Goal: Task Accomplishment & Management: Complete application form

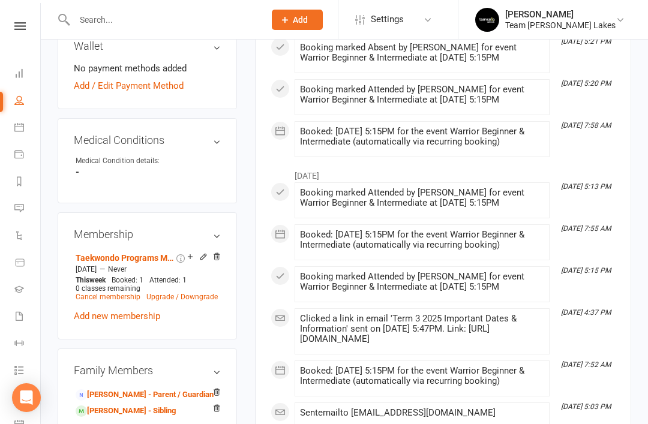
scroll to position [682, 0]
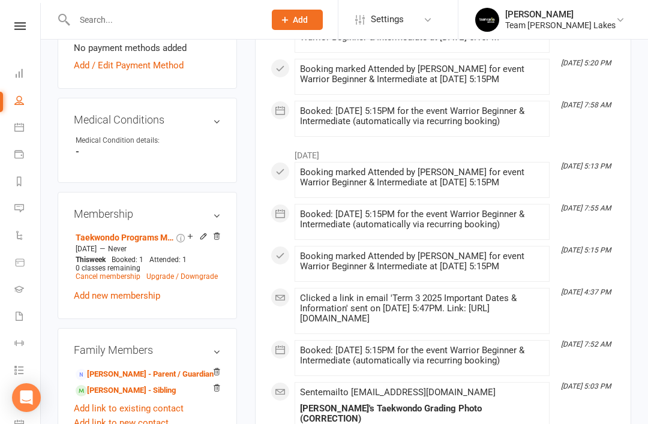
click at [147, 368] on link "Harpreet Kaur - Parent / Guardian" at bounding box center [145, 374] width 138 height 13
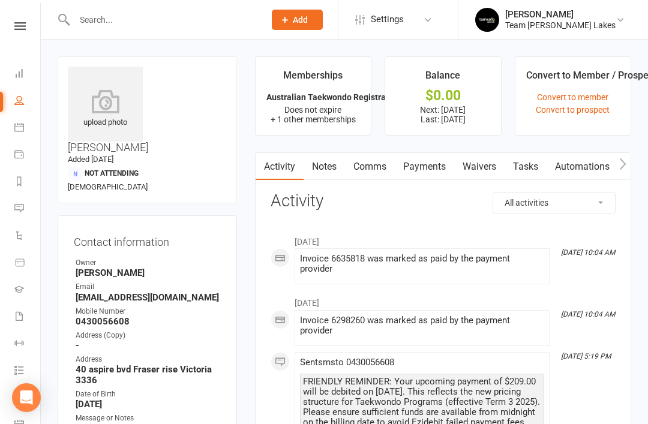
click at [382, 169] on link "Comms" at bounding box center [370, 167] width 50 height 28
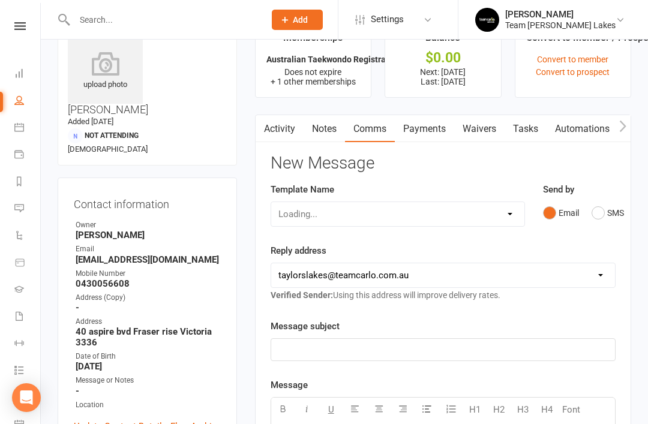
scroll to position [38, 0]
click at [510, 217] on select "Select Template [SMS] Delivery - Class change advice [SMS] Direct Debit - AT Pa…" at bounding box center [397, 214] width 253 height 24
select select "13"
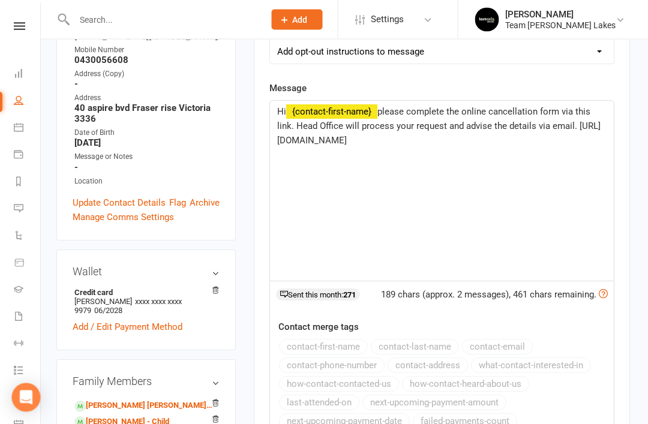
scroll to position [262, 1]
click at [564, 106] on span "please complete the online cancellation form via this link. Head Office will pr…" at bounding box center [439, 126] width 323 height 40
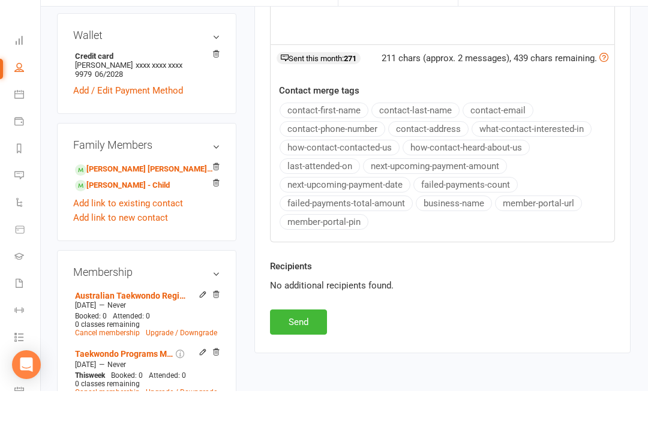
scroll to position [465, 1]
click at [311, 343] on button "Send" at bounding box center [298, 355] width 57 height 25
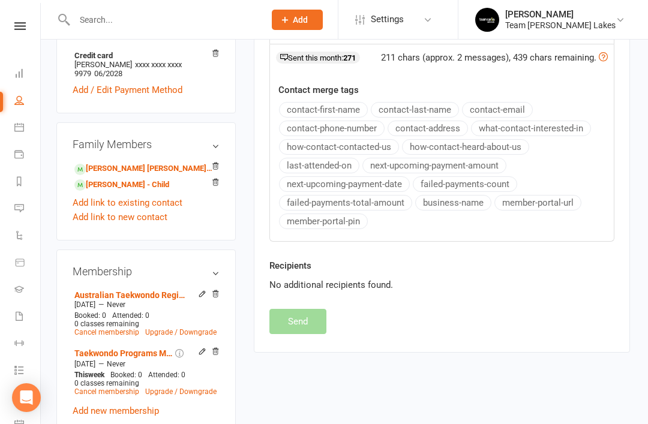
select select
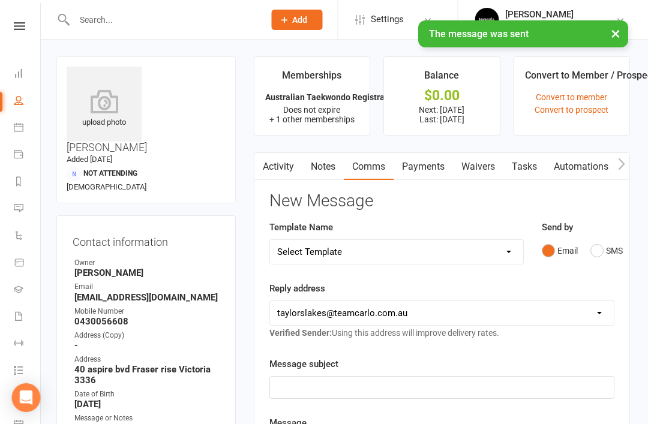
scroll to position [0, 1]
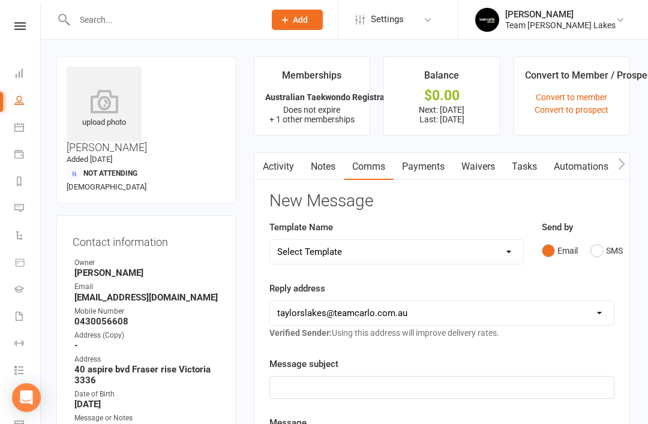
click at [194, 26] on input "text" at bounding box center [163, 19] width 185 height 17
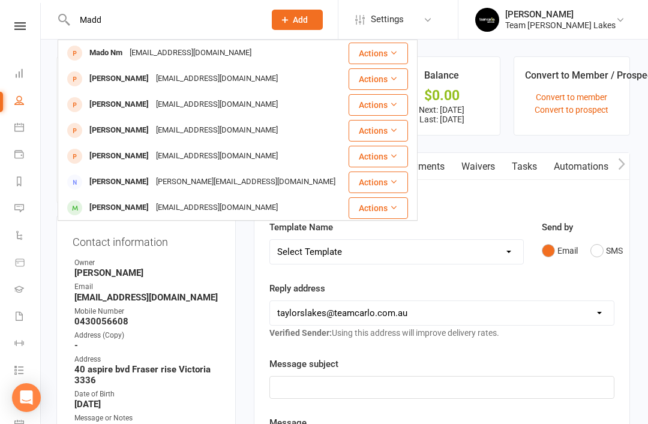
type input "Madd"
click at [134, 206] on div "Maddison Athanasiou" at bounding box center [119, 207] width 67 height 17
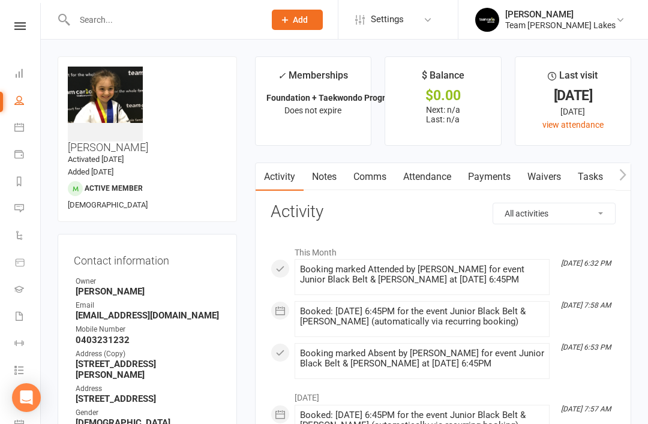
click at [19, 210] on icon at bounding box center [19, 208] width 10 height 10
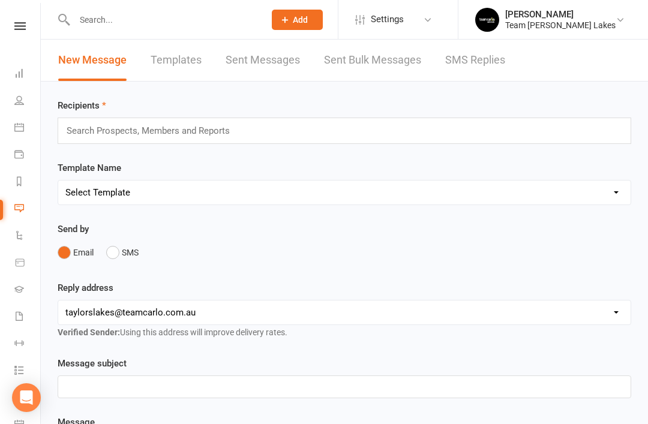
click at [492, 59] on link "SMS Replies" at bounding box center [475, 60] width 60 height 41
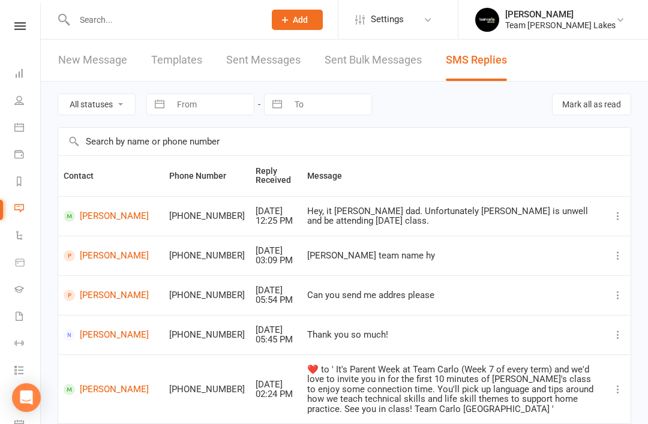
click at [178, 24] on input "text" at bounding box center [163, 19] width 185 height 17
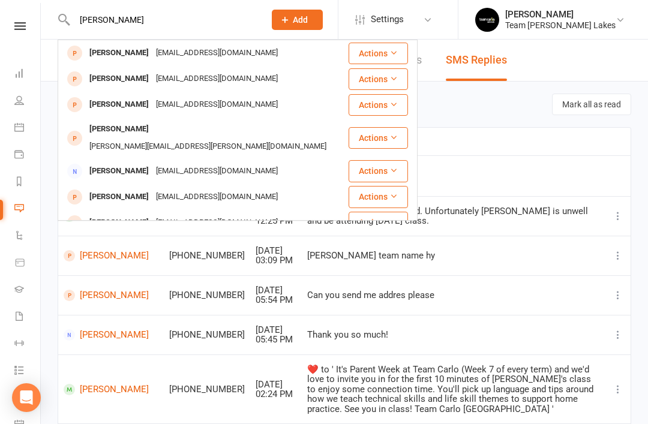
type input "Quinn"
click at [130, 53] on div "Quinn Dalglish" at bounding box center [119, 52] width 67 height 17
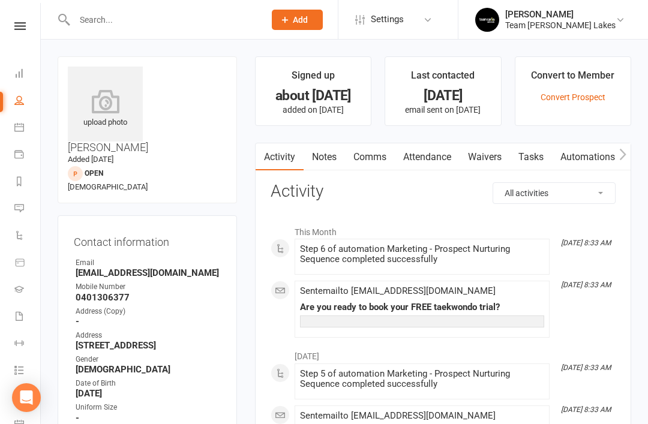
click at [534, 155] on link "Tasks" at bounding box center [531, 157] width 42 height 28
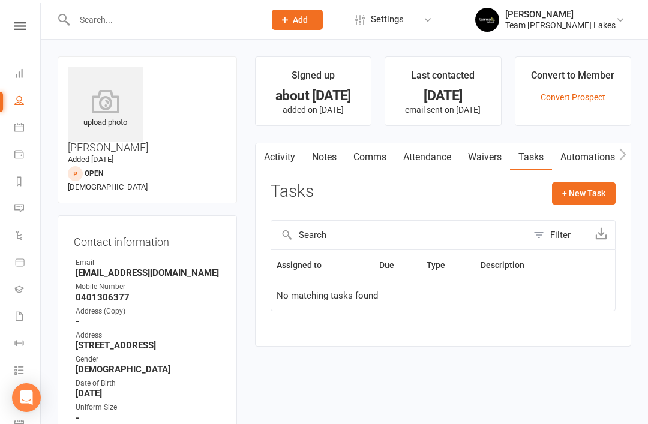
click at [579, 193] on button "+ New Task" at bounding box center [584, 193] width 64 height 22
select select "32968"
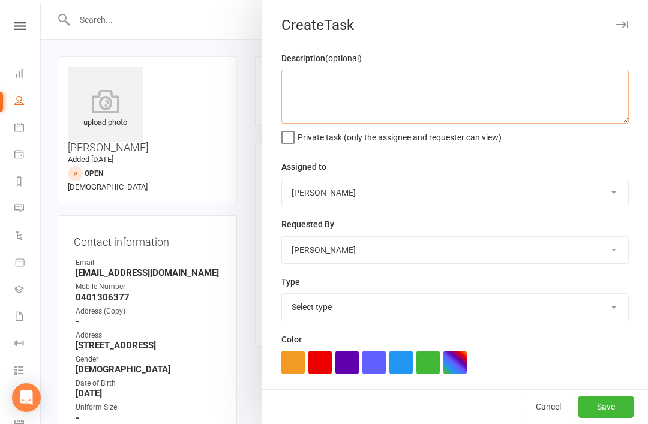
click at [373, 87] on textarea at bounding box center [454, 97] width 347 height 54
click at [383, 83] on textarea "Call to organise classes for term 4" at bounding box center [454, 97] width 347 height 54
click at [402, 85] on textarea "Call to organise classes for term 4" at bounding box center [454, 97] width 347 height 54
click at [499, 79] on textarea "Call to organise classes for Lily and Quinn term 4" at bounding box center [454, 97] width 347 height 54
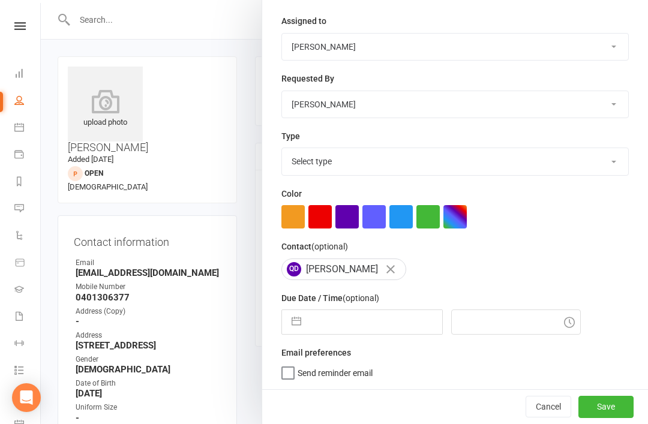
scroll to position [148, 0]
type textarea "Call to organise classes for Lily and Quinn term 4. Options are Saturday 9 & 9:…"
click at [612, 161] on select "Select type 6 month contact Action Data entry E-mail Meeting Phone call Add new…" at bounding box center [455, 161] width 346 height 26
select select "2576"
click at [298, 323] on button "button" at bounding box center [297, 322] width 22 height 24
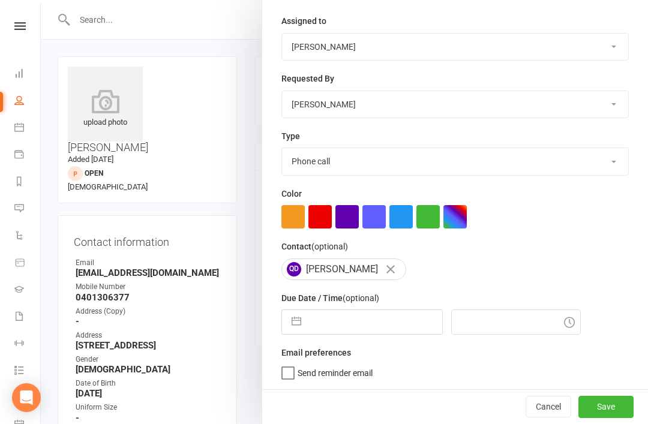
select select "7"
select select "2025"
select select "8"
select select "2025"
select select "9"
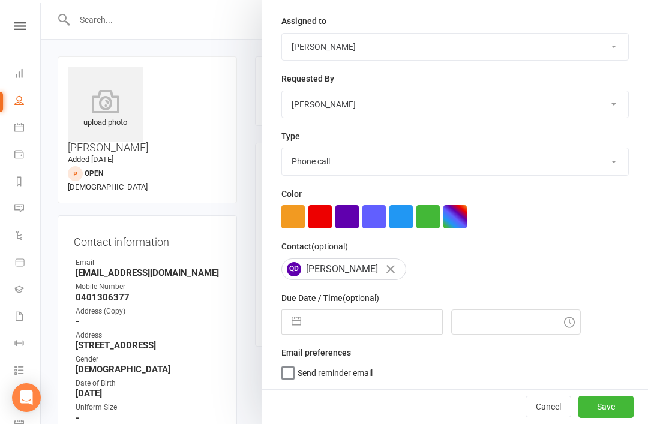
select select "2025"
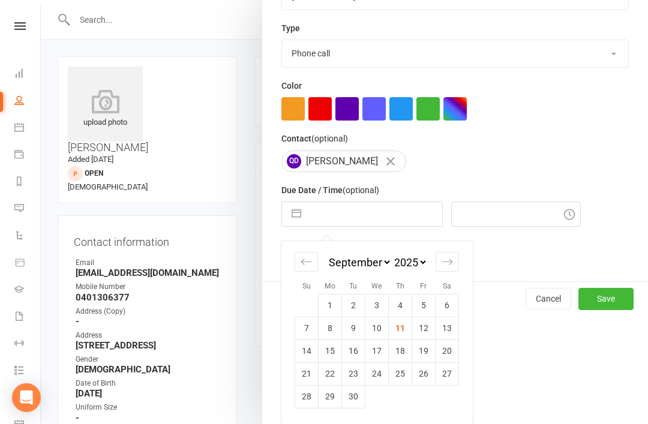
scroll to position [256, 0]
click at [445, 269] on div "Move forward to switch to the next month." at bounding box center [447, 262] width 23 height 20
select select "10"
select select "2025"
click at [305, 269] on div "Move backward to switch to the previous month." at bounding box center [306, 262] width 23 height 20
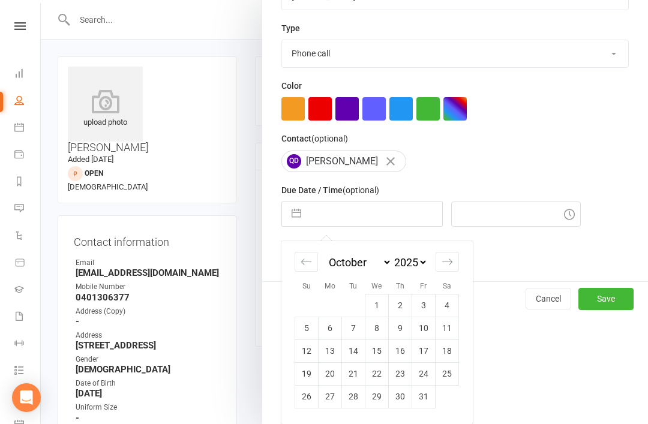
select select "7"
select select "2025"
click at [334, 353] on td "15" at bounding box center [330, 351] width 23 height 23
type input "15 Sep 2025"
type input "9:00am"
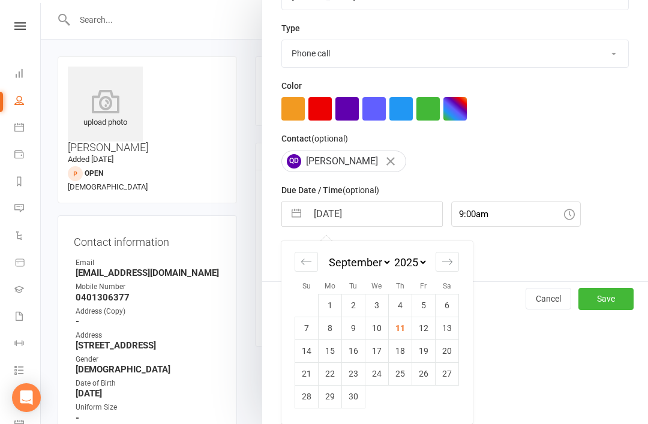
scroll to position [148, 0]
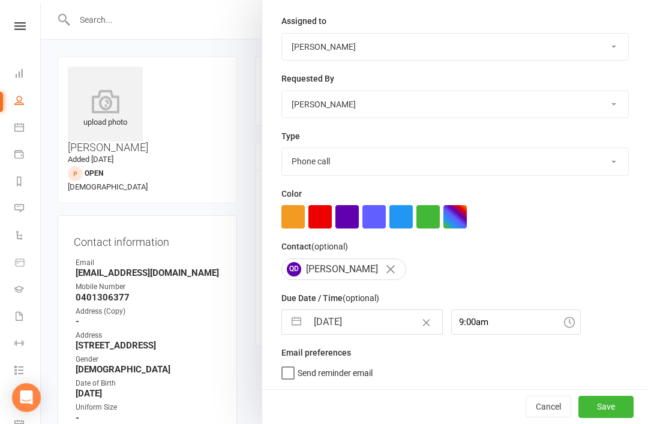
click at [283, 373] on label "Send reminder email" at bounding box center [326, 370] width 91 height 12
click at [283, 364] on input "Send reminder email" at bounding box center [326, 364] width 91 height 0
checkbox input "true"
click at [613, 411] on button "Save" at bounding box center [606, 407] width 55 height 22
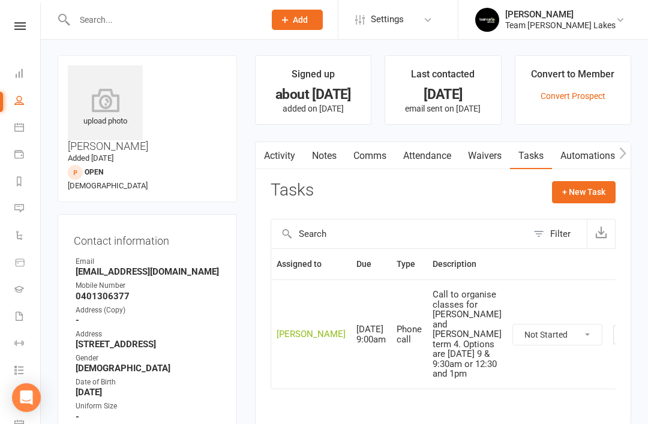
scroll to position [0, 0]
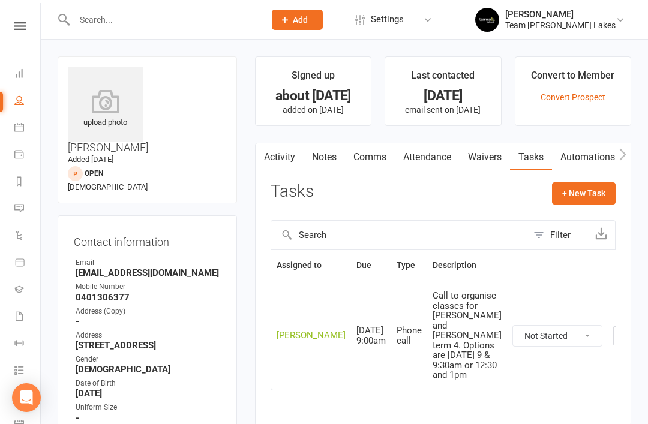
click at [18, 320] on icon at bounding box center [19, 316] width 10 height 10
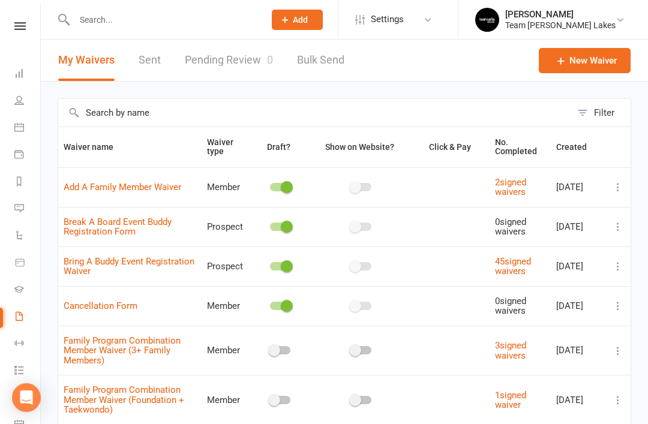
click at [20, 376] on link "Tasks" at bounding box center [27, 371] width 27 height 27
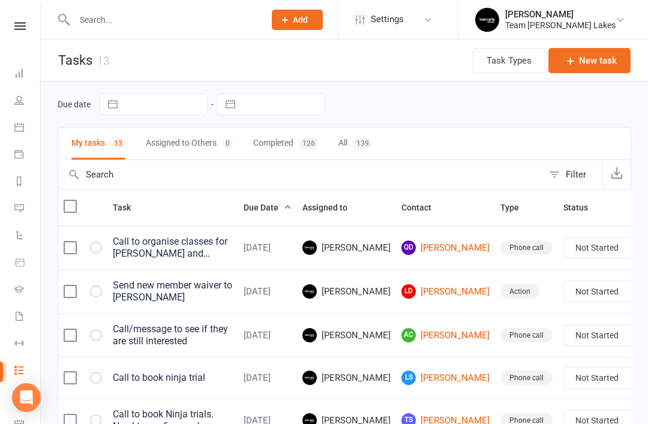
click at [193, 24] on input "text" at bounding box center [163, 19] width 185 height 17
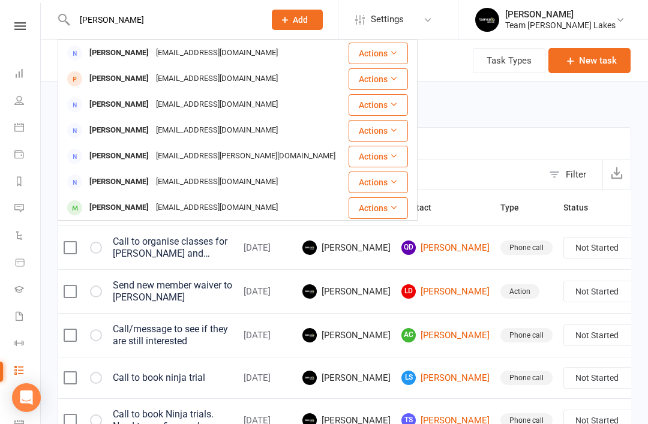
type input "Chris"
click at [123, 103] on div "Chris Cagoroski" at bounding box center [119, 104] width 67 height 17
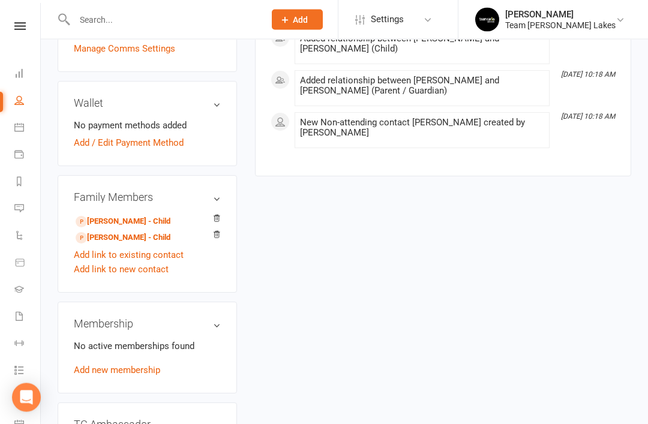
scroll to position [418, 0]
click at [129, 215] on link "Mila Cagoroski - Child" at bounding box center [123, 221] width 95 height 13
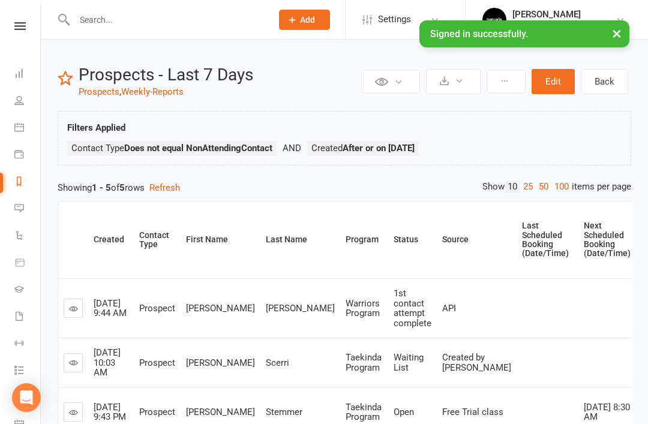
click at [28, 208] on link "Messages" at bounding box center [27, 209] width 27 height 27
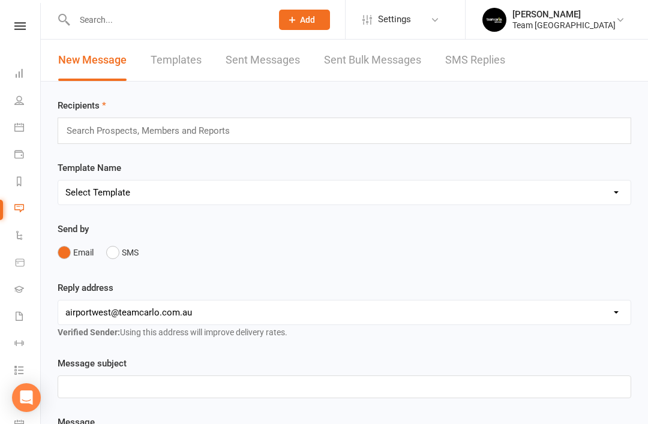
click at [493, 61] on link "SMS Replies" at bounding box center [475, 60] width 60 height 41
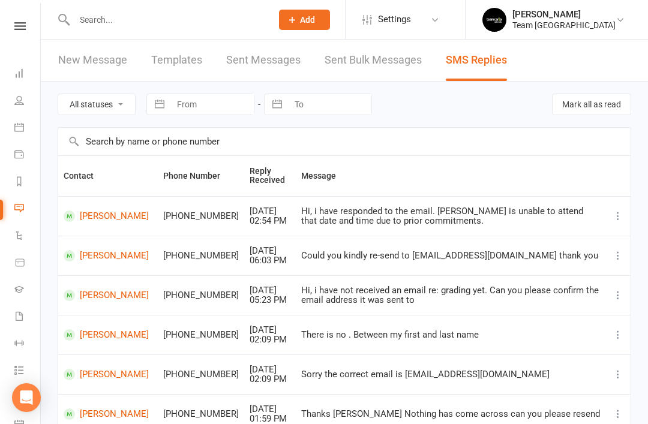
click at [108, 220] on link "Joshua Esmaquel" at bounding box center [108, 216] width 89 height 11
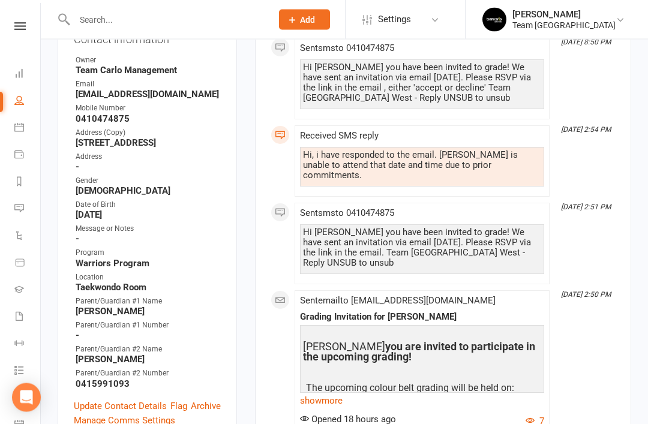
scroll to position [232, 0]
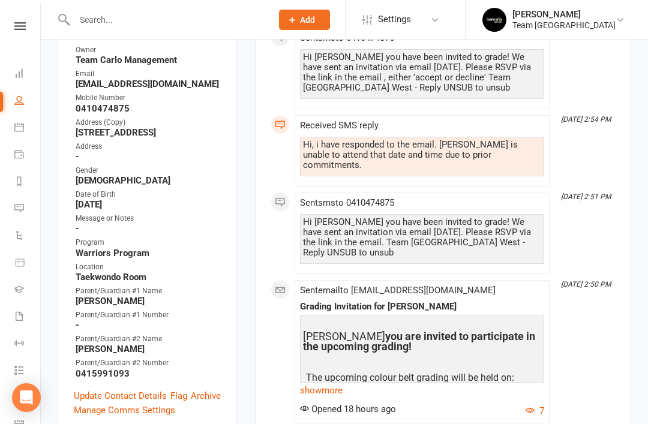
click at [320, 382] on link "show more" at bounding box center [422, 390] width 244 height 17
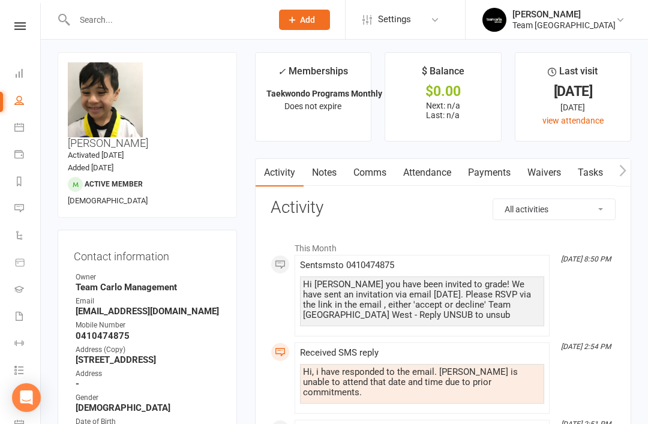
scroll to position [0, 0]
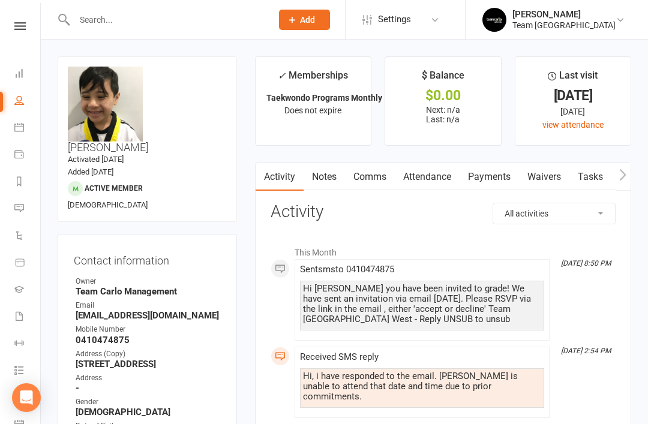
click at [25, 181] on link "Reports" at bounding box center [27, 182] width 27 height 27
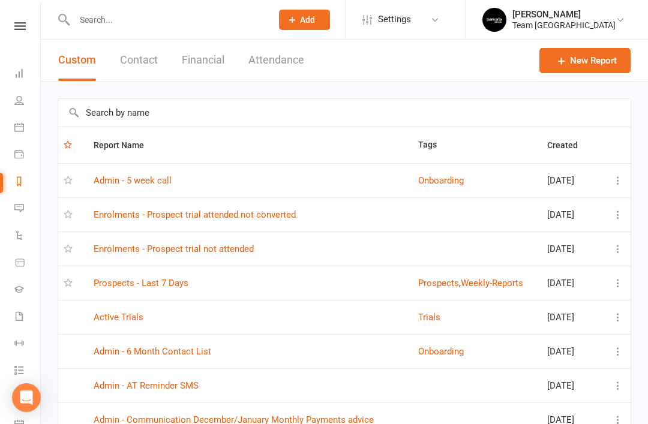
click at [260, 218] on link "Enrolments - Prospect trial attended not converted" at bounding box center [195, 214] width 202 height 11
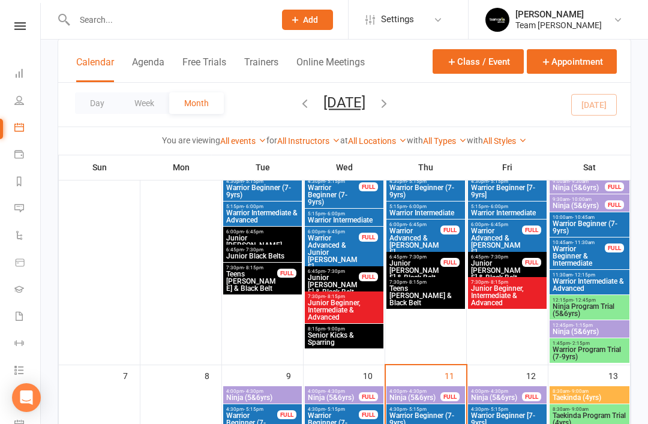
scroll to position [118, 0]
click at [18, 212] on icon at bounding box center [19, 208] width 10 height 10
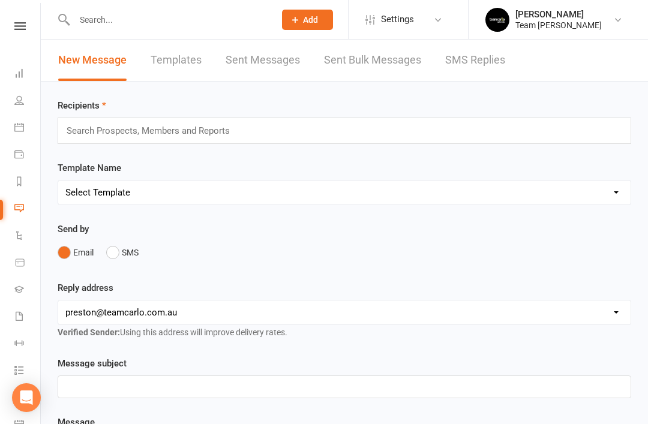
click at [472, 61] on link "SMS Replies" at bounding box center [475, 60] width 60 height 41
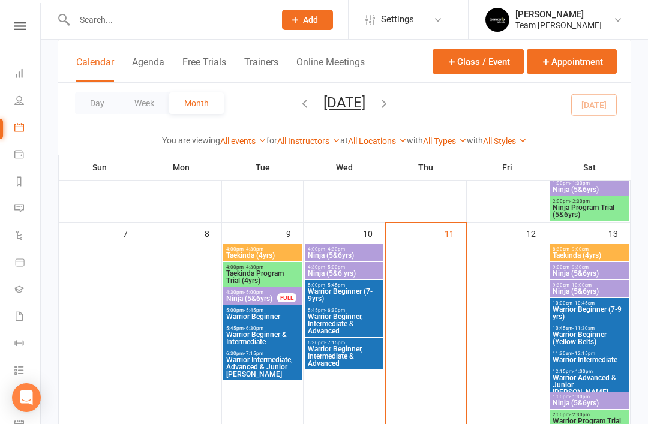
click at [21, 209] on icon at bounding box center [19, 208] width 10 height 10
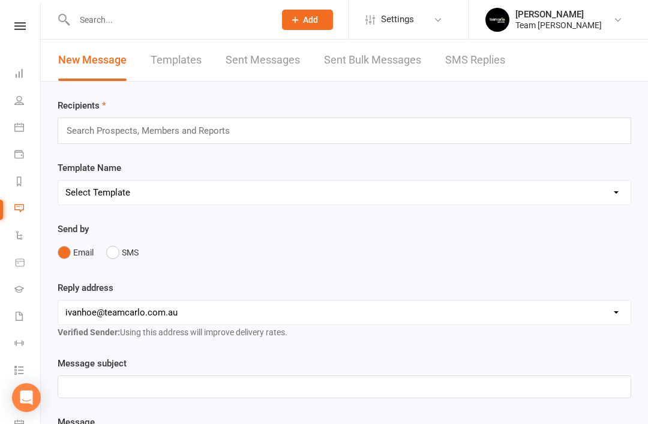
click at [475, 62] on link "SMS Replies" at bounding box center [475, 60] width 60 height 41
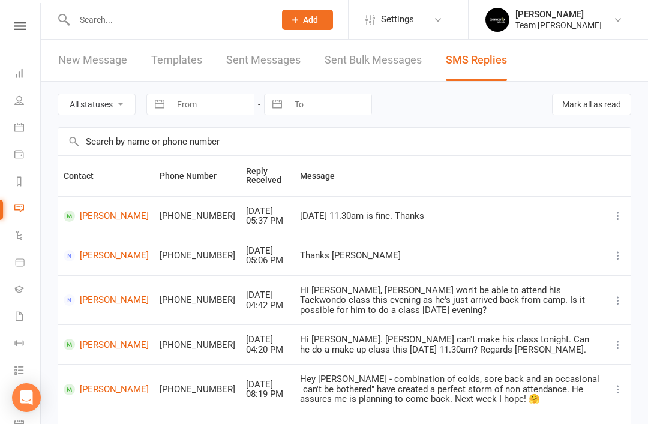
click at [16, 186] on link "Reports" at bounding box center [27, 182] width 27 height 27
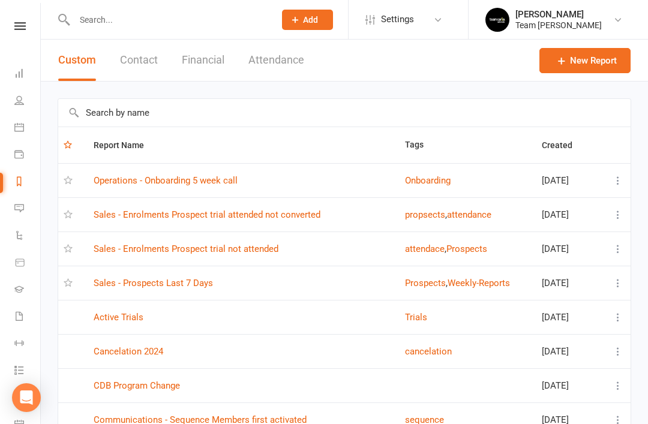
click at [297, 216] on link "Sales - Enrolments Prospect trial attended not converted" at bounding box center [207, 214] width 227 height 11
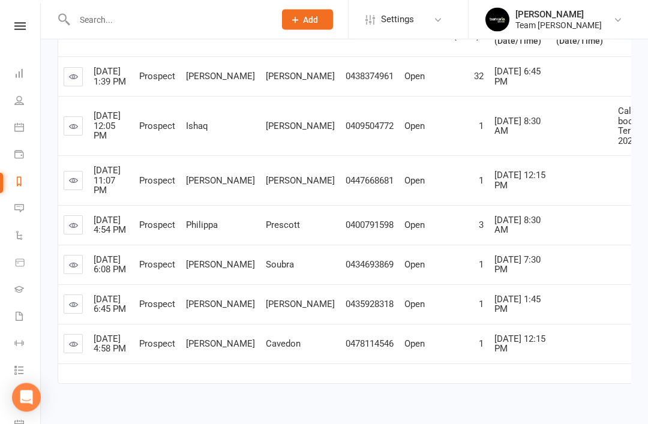
scroll to position [286, 0]
click at [73, 348] on icon at bounding box center [73, 343] width 9 height 9
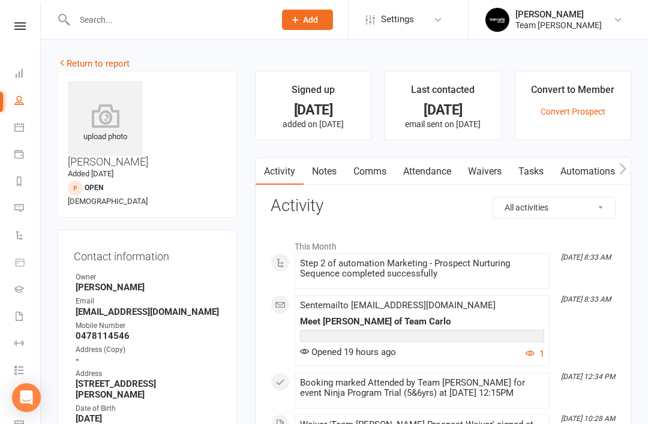
click at [329, 172] on link "Notes" at bounding box center [324, 172] width 41 height 28
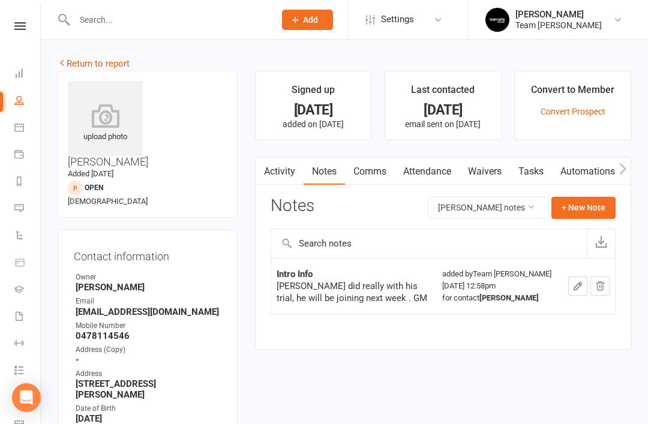
click at [75, 59] on link "Return to report" at bounding box center [94, 63] width 72 height 11
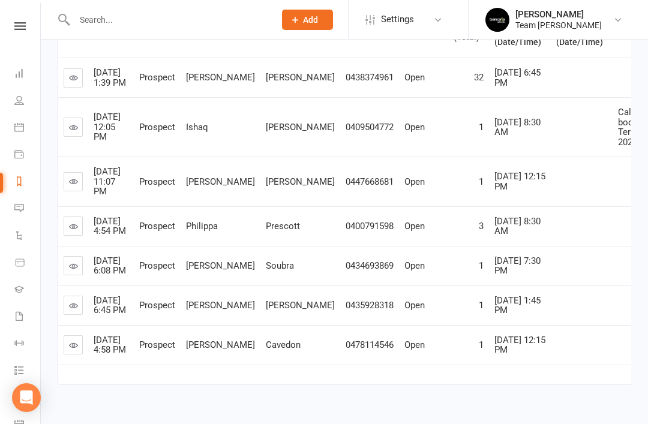
scroll to position [286, 0]
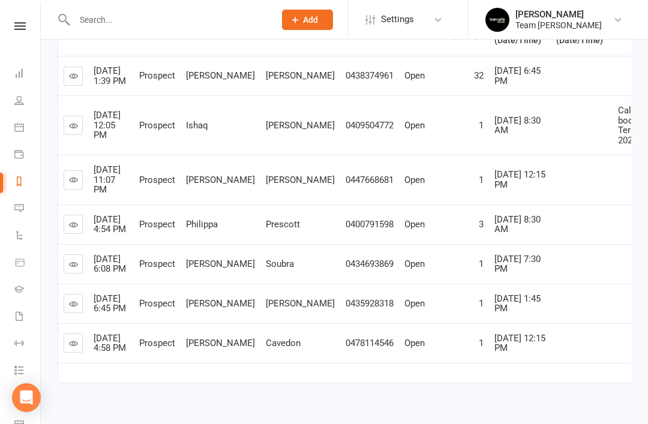
click at [79, 274] on link at bounding box center [73, 263] width 19 height 19
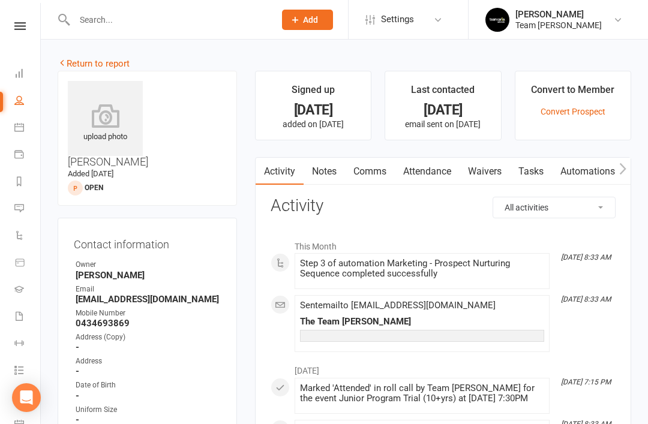
click at [332, 173] on link "Notes" at bounding box center [324, 172] width 41 height 28
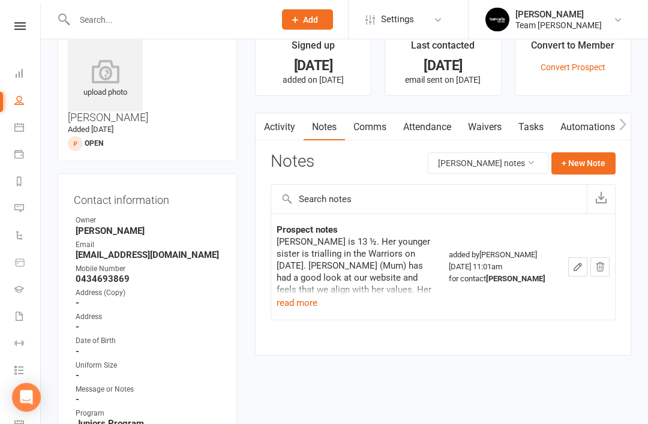
scroll to position [46, 0]
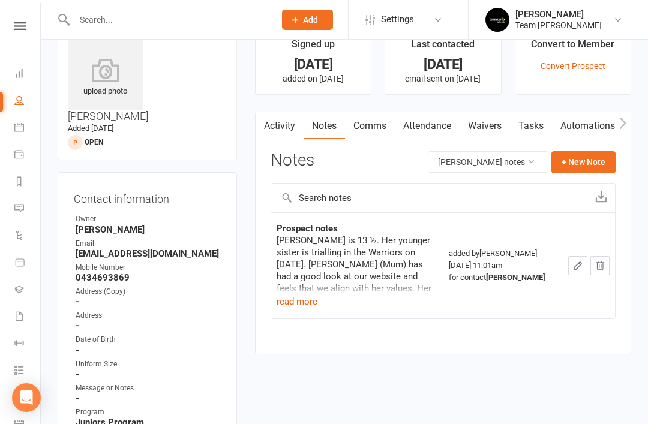
click at [296, 305] on button "read more" at bounding box center [297, 302] width 41 height 14
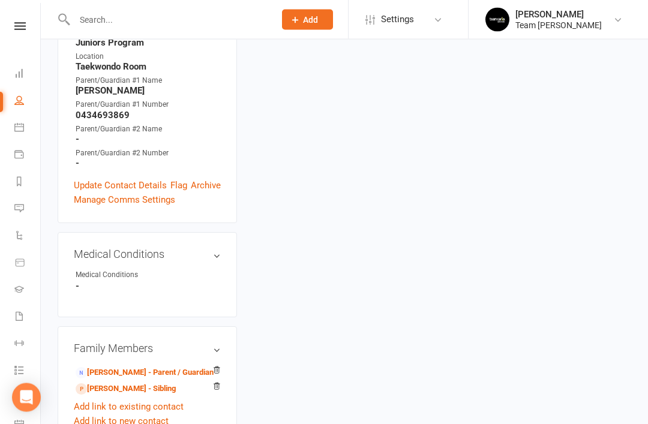
scroll to position [425, 0]
click at [143, 383] on link "Alisha Soubra - Sibling" at bounding box center [126, 389] width 100 height 13
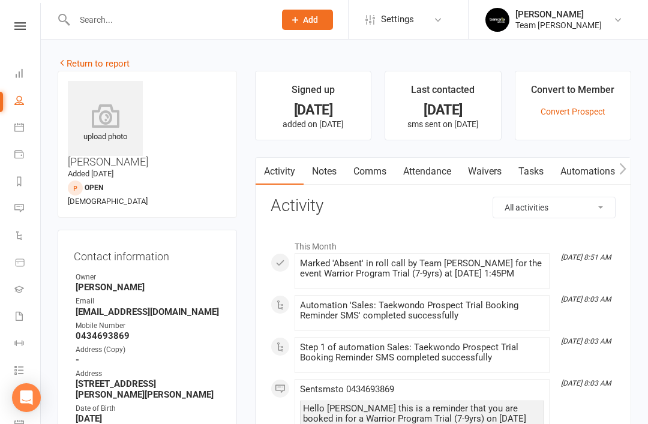
click at [25, 132] on link "Calendar" at bounding box center [27, 128] width 27 height 27
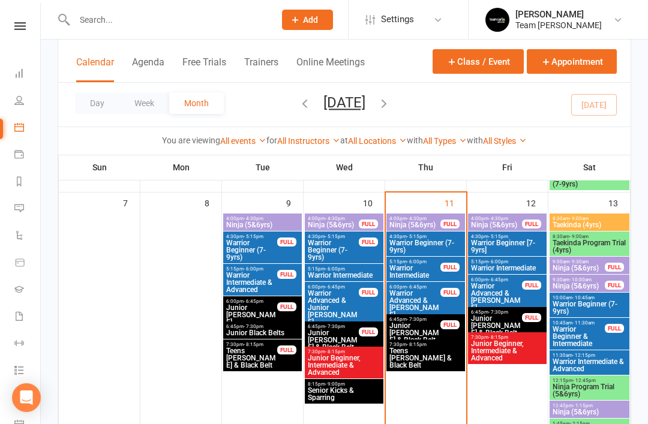
scroll to position [291, 0]
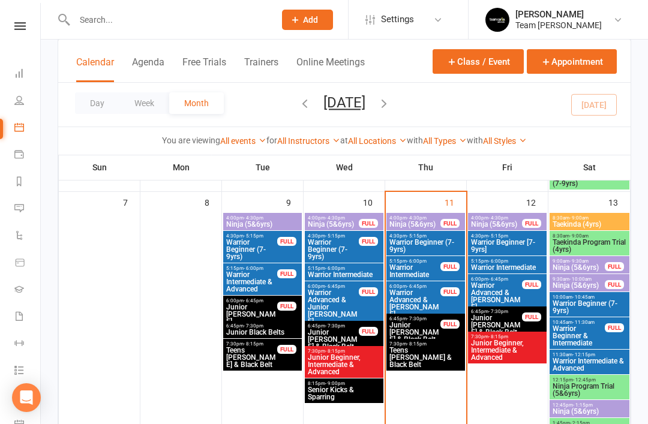
click at [589, 391] on span "Ninja Program Trial (5&6yrs)" at bounding box center [589, 390] width 75 height 14
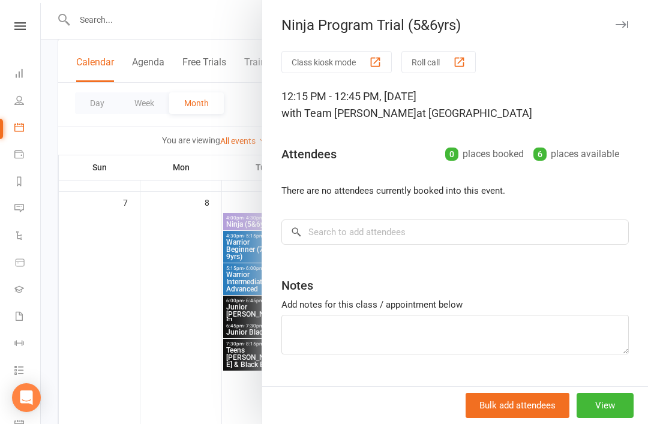
click at [628, 29] on button "button" at bounding box center [622, 24] width 14 height 14
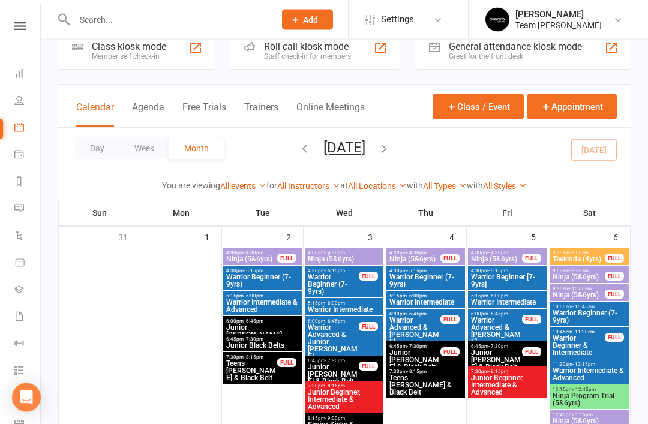
scroll to position [0, 0]
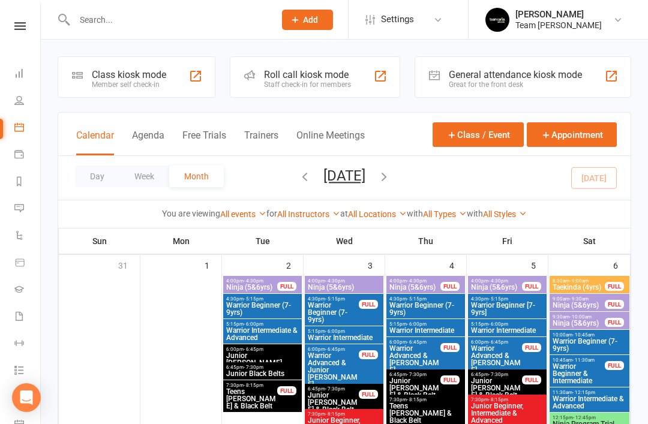
click at [313, 15] on span "Add" at bounding box center [310, 20] width 15 height 10
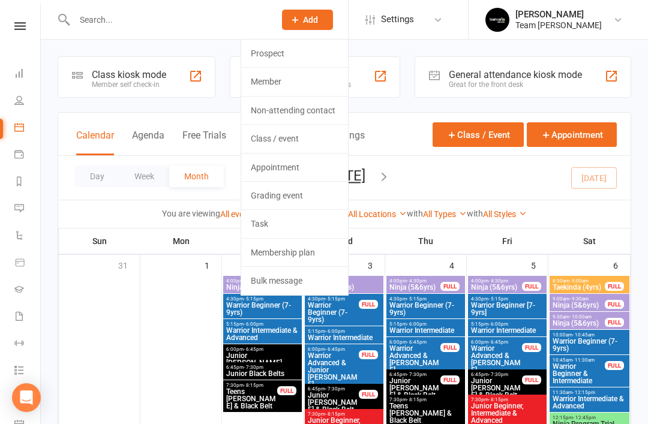
click at [299, 52] on link "Prospect" at bounding box center [294, 54] width 107 height 28
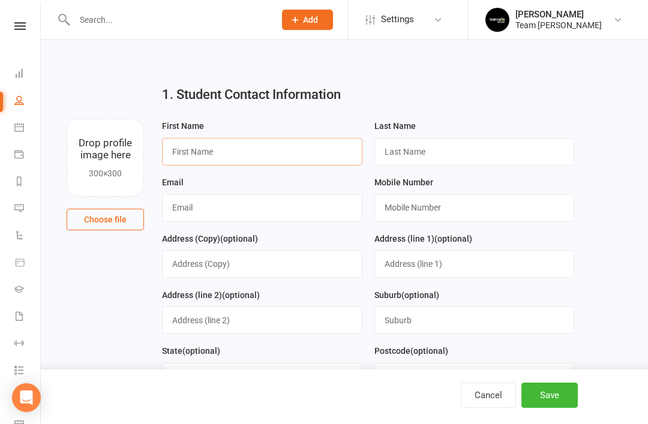
click at [249, 164] on input "text" at bounding box center [262, 152] width 200 height 28
type input "Easton"
click at [430, 154] on input "text" at bounding box center [474, 152] width 200 height 28
type input "Annetta"
click at [236, 211] on input "text" at bounding box center [262, 208] width 200 height 28
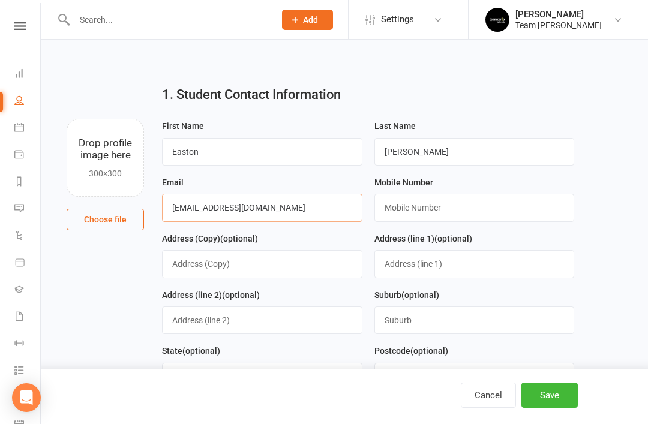
type input "melgyp1983@gmail.com"
click at [416, 206] on input "text" at bounding box center [474, 208] width 200 height 28
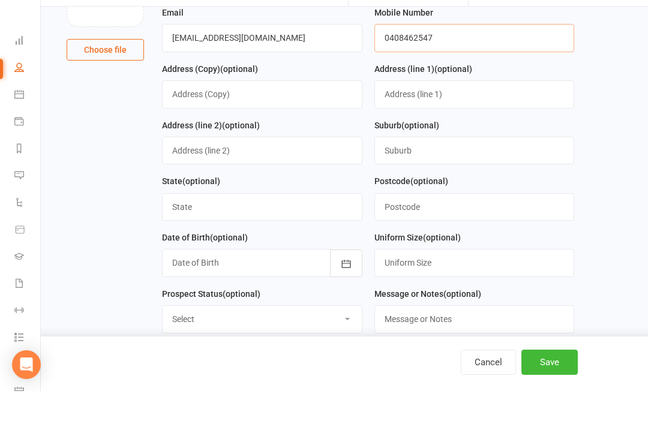
scroll to position [139, 0]
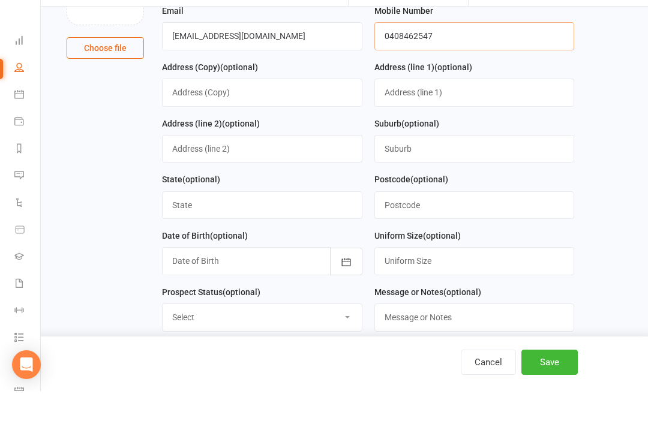
type input "0408462547"
click at [341, 289] on icon "button" at bounding box center [346, 295] width 12 height 12
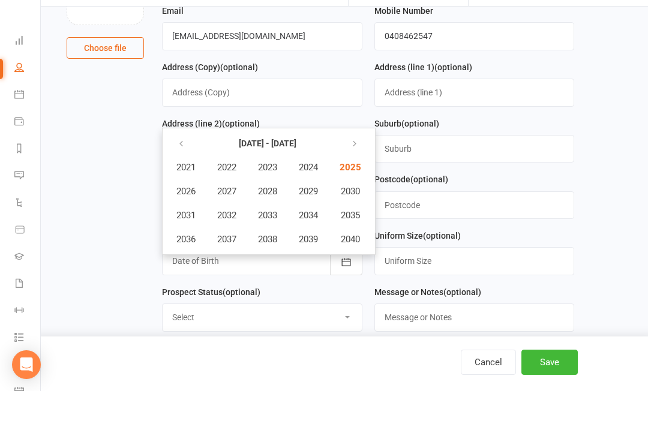
scroll to position [172, 0]
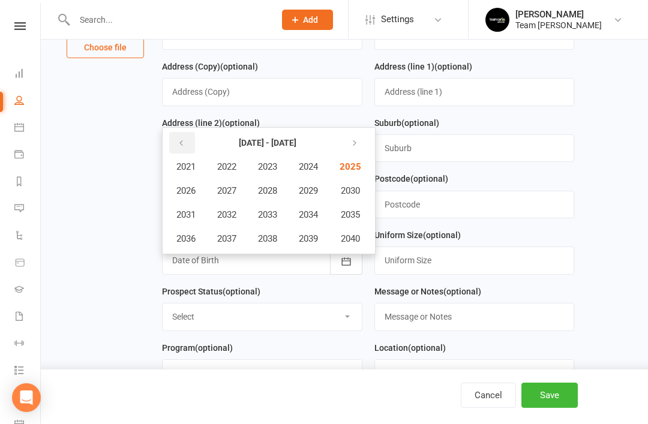
click at [181, 151] on button "button" at bounding box center [182, 143] width 26 height 22
click at [315, 247] on button "2019" at bounding box center [309, 238] width 40 height 23
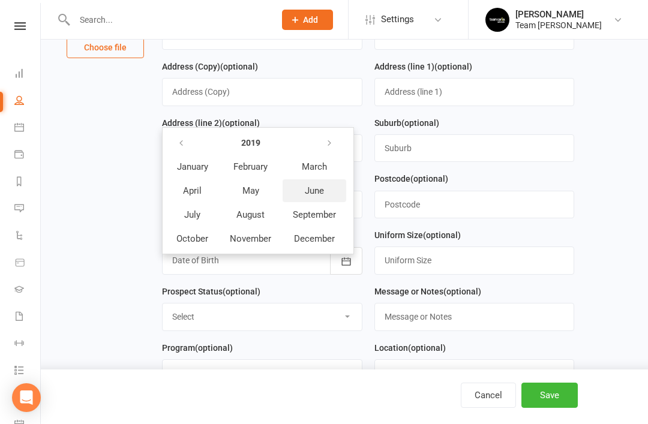
click at [313, 200] on button "June" at bounding box center [315, 190] width 64 height 23
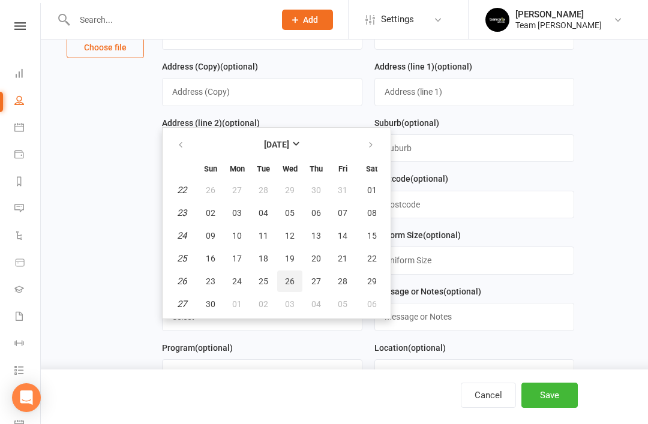
click at [298, 284] on button "26" at bounding box center [289, 282] width 25 height 22
type input "26 Jun 2019"
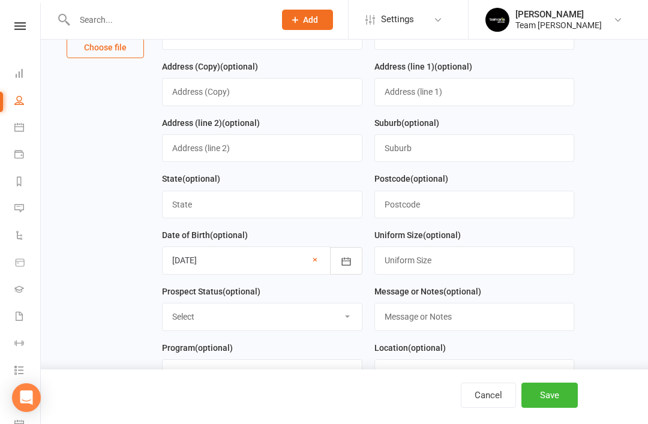
click at [348, 319] on select "Select Open Closed Website Lead Term Follow Up Waiting List Re-Target Funnel 1s…" at bounding box center [262, 317] width 199 height 26
select select "Open"
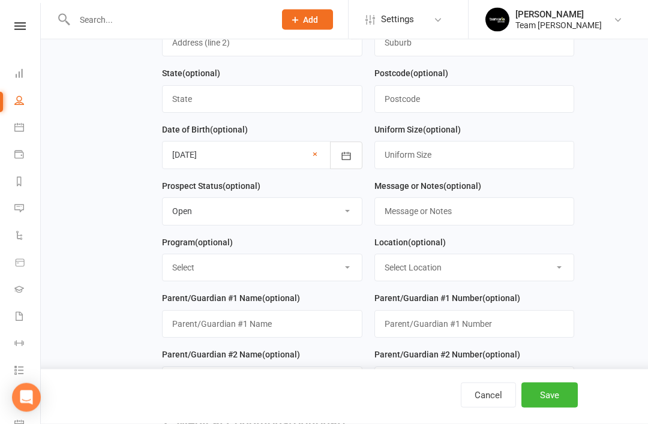
scroll to position [279, 0]
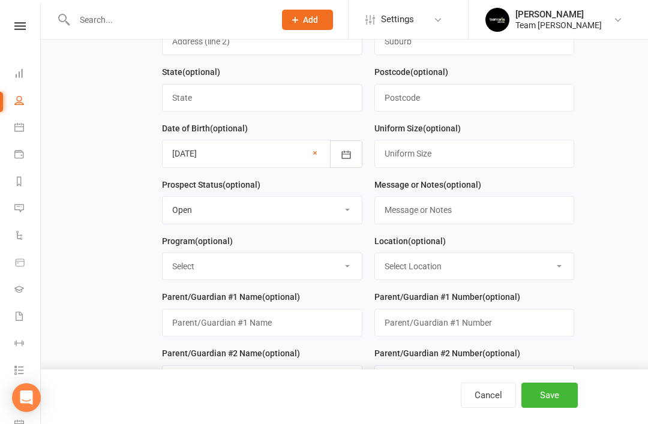
click at [332, 278] on select "Select Taekinda Program Ninjas Program Warriors Program Juniors Program Adults …" at bounding box center [262, 266] width 199 height 26
select select "Ninjas Program"
click at [529, 275] on select "Select Location Fitness Room Taekwondo Room" at bounding box center [474, 266] width 199 height 26
select select "1"
click at [305, 325] on input "text" at bounding box center [262, 323] width 200 height 28
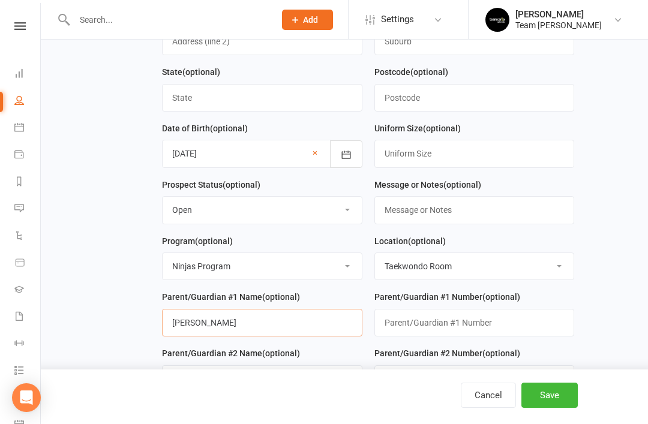
type input "Mel Annetta"
click at [447, 321] on input "text" at bounding box center [474, 323] width 200 height 28
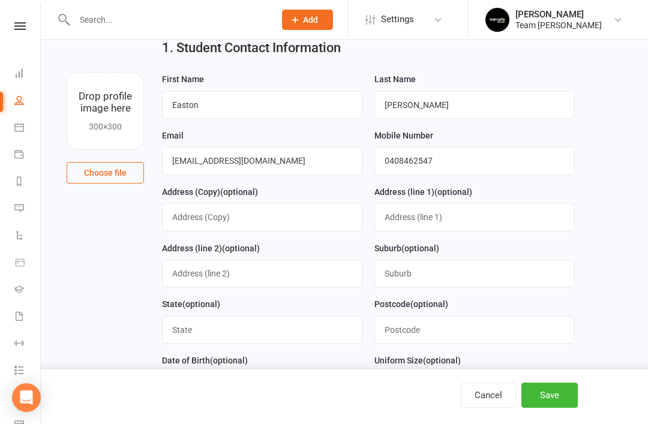
scroll to position [45, 0]
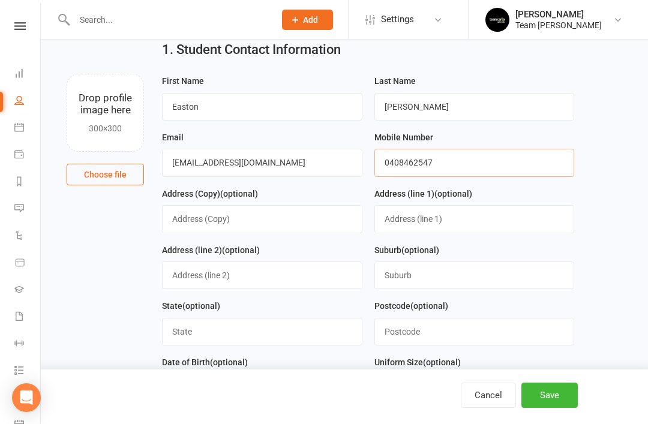
click at [477, 172] on input "0408462547" at bounding box center [474, 163] width 200 height 28
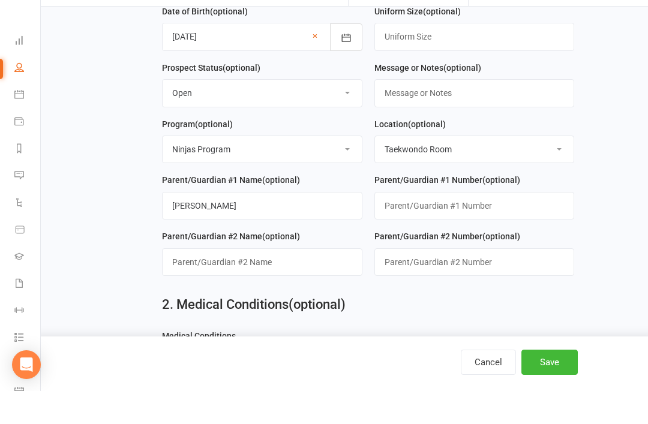
scroll to position [379, 0]
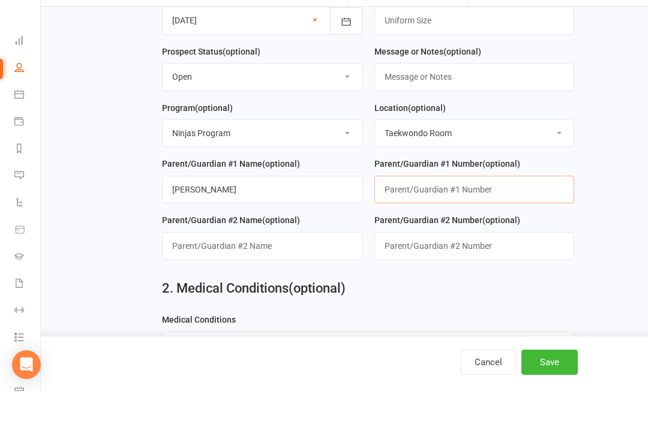
click at [474, 209] on input "text" at bounding box center [474, 223] width 200 height 28
paste input "0408462547"
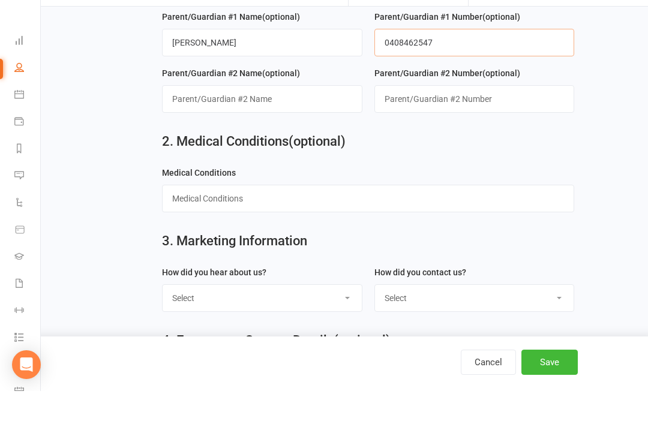
scroll to position [529, 0]
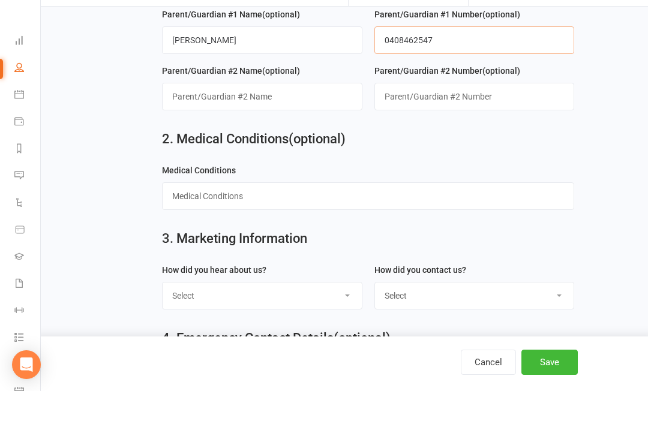
type input "0408462547"
click at [353, 316] on select "Select Google Website Facebook Marketing Instagram Word of mouth Location Signa…" at bounding box center [262, 329] width 199 height 26
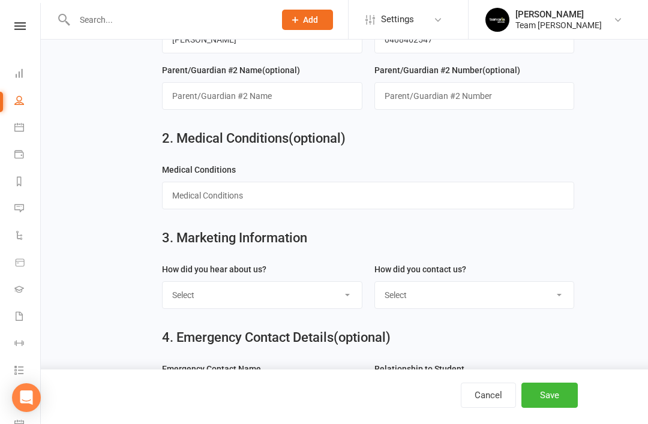
select select "Google"
click at [519, 308] on select "Select 1800 Team Carlo Website Email Team Carlo Location Mobile Facebook Ad Cam…" at bounding box center [474, 295] width 199 height 26
select select "1800 Team Carlo"
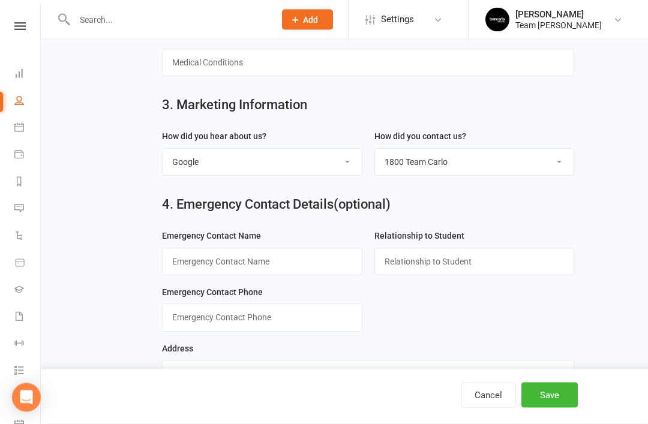
scroll to position [696, 0]
click at [551, 408] on button "Save" at bounding box center [550, 395] width 56 height 25
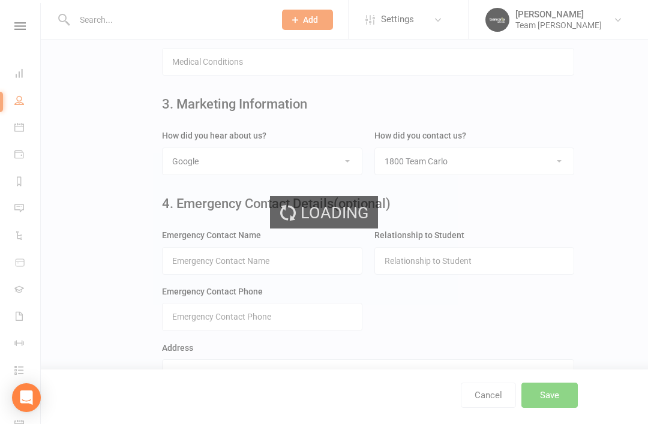
scroll to position [0, 0]
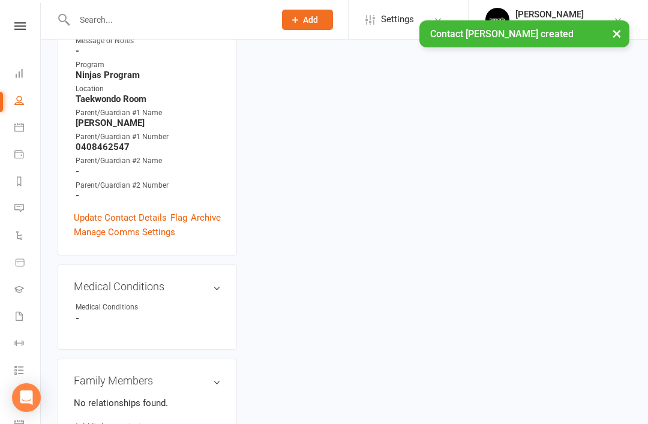
scroll to position [397, 0]
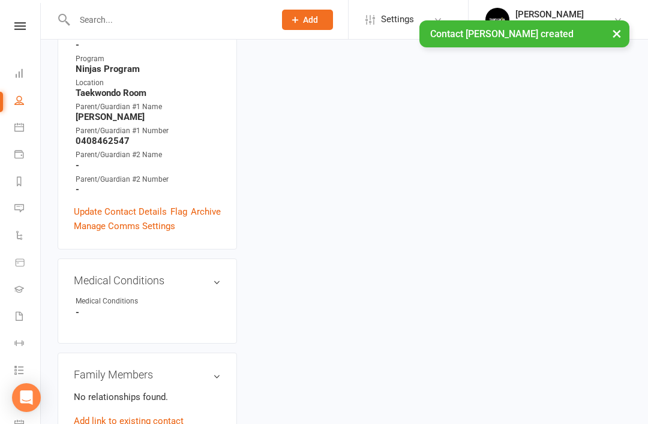
click at [167, 414] on button "Member" at bounding box center [135, 423] width 76 height 18
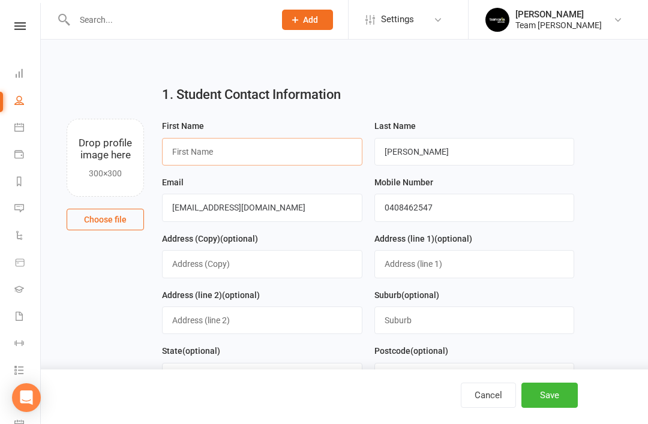
click at [307, 151] on input "text" at bounding box center [262, 152] width 200 height 28
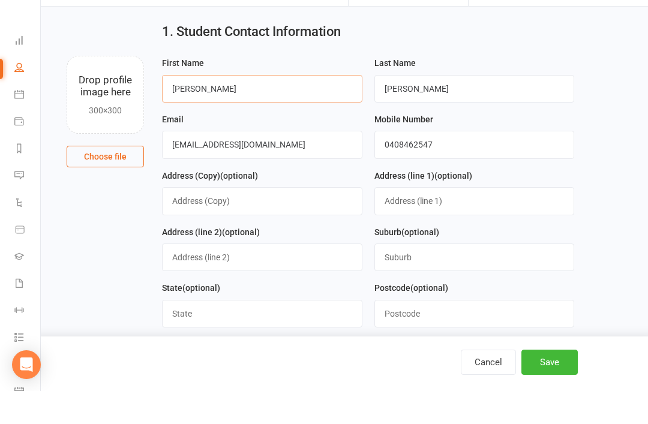
scroll to position [33, 0]
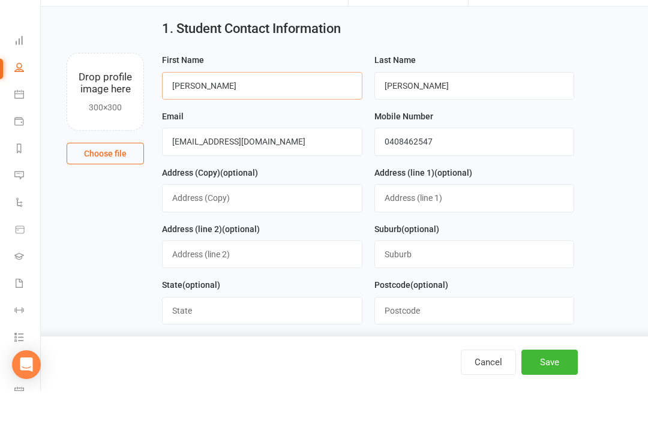
type input "Mel"
click at [544, 398] on button "Save" at bounding box center [550, 395] width 56 height 25
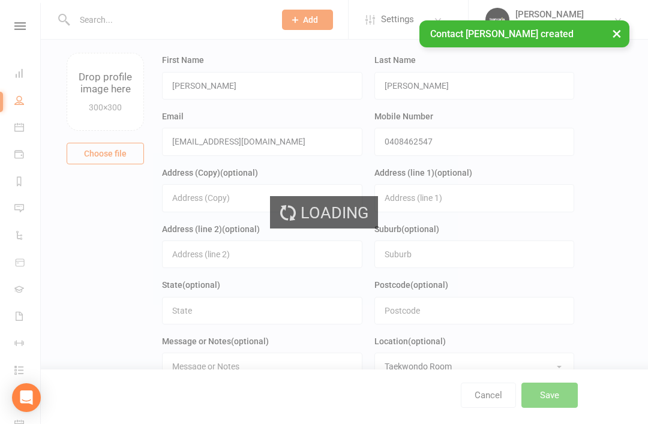
scroll to position [0, 0]
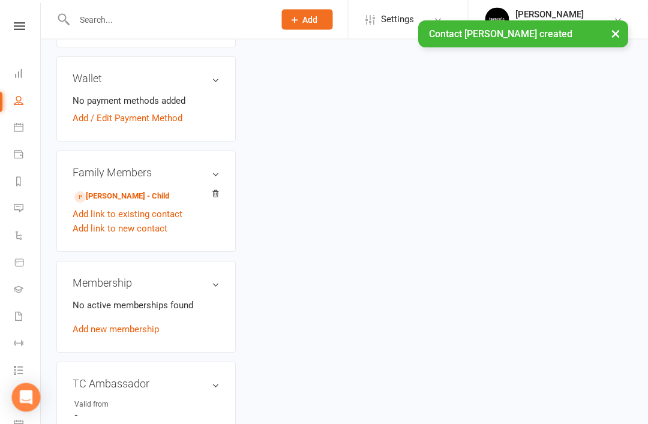
scroll to position [419, 2]
click at [149, 221] on link "Add link to new contact" at bounding box center [119, 228] width 95 height 14
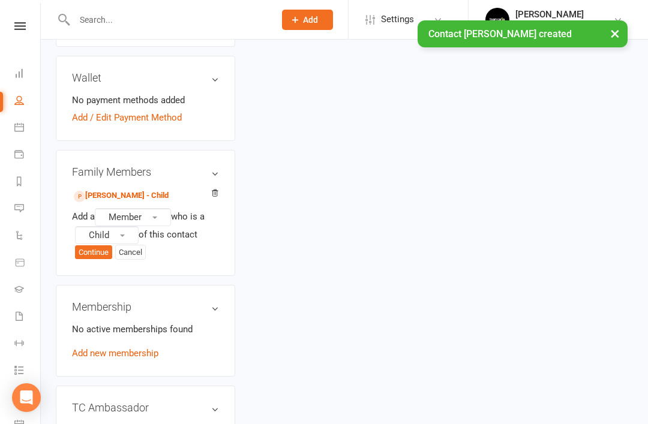
click at [163, 208] on button "Member" at bounding box center [133, 217] width 76 height 18
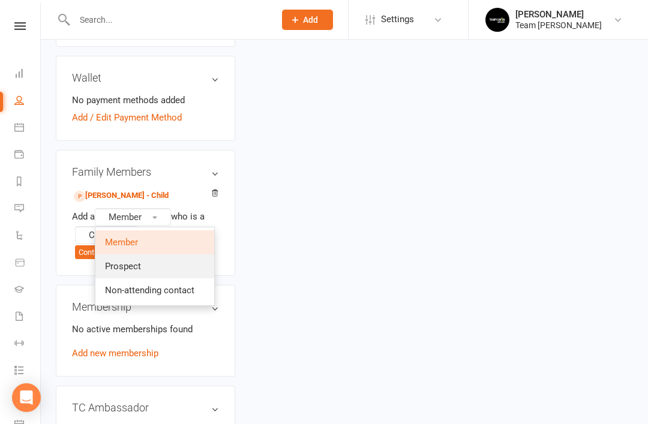
click at [161, 254] on link "Prospect" at bounding box center [154, 266] width 119 height 24
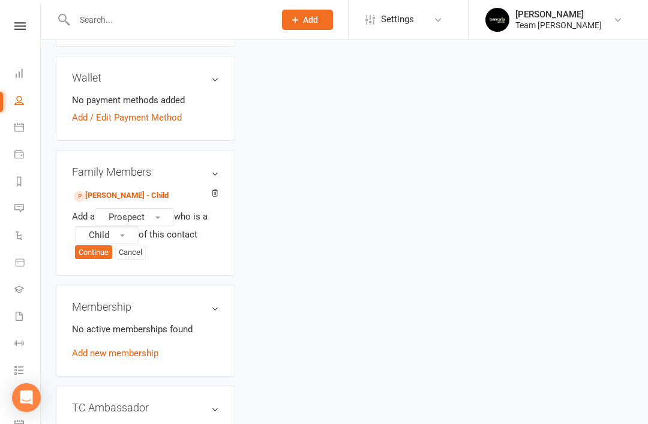
click at [99, 245] on button "Continue" at bounding box center [93, 252] width 37 height 14
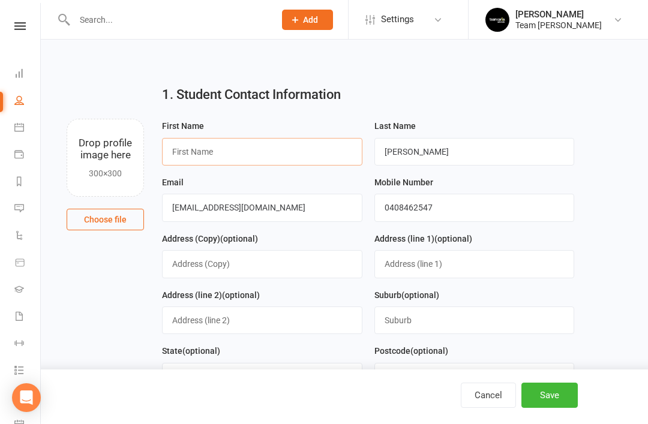
click at [279, 146] on input "text" at bounding box center [262, 152] width 200 height 28
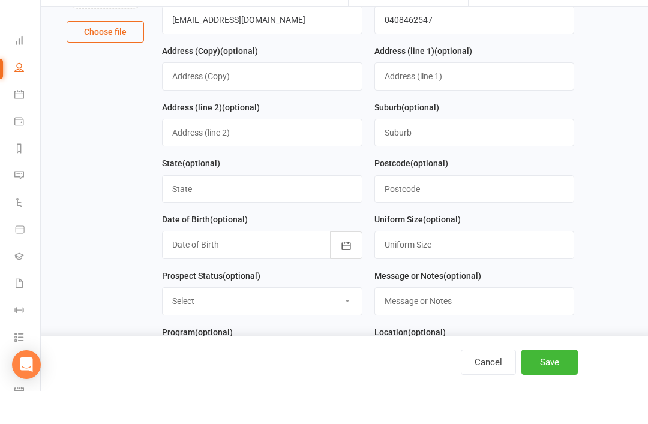
scroll to position [156, 0]
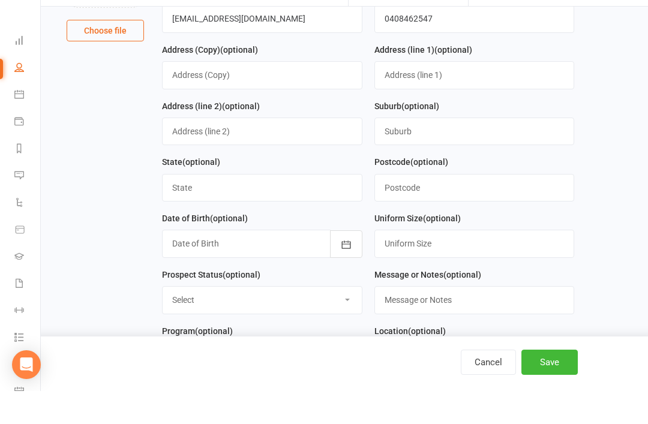
type input "Joel"
click at [343, 272] on icon "button" at bounding box center [346, 278] width 12 height 12
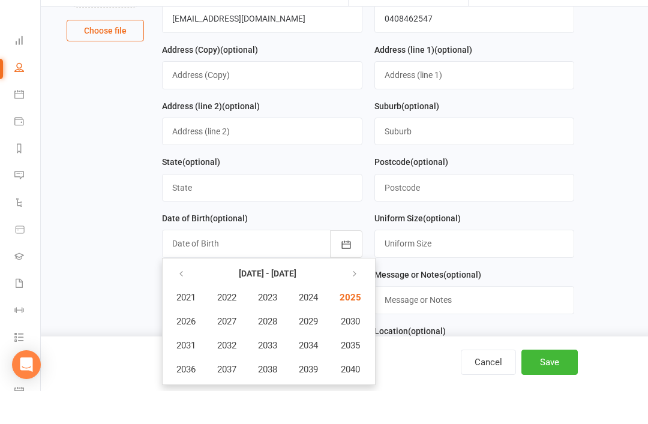
scroll to position [189, 0]
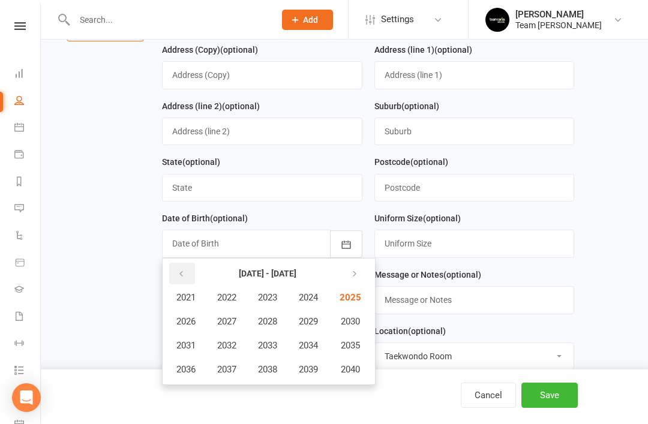
click at [187, 279] on button "button" at bounding box center [182, 274] width 26 height 22
click at [308, 375] on span "2019" at bounding box center [308, 369] width 19 height 11
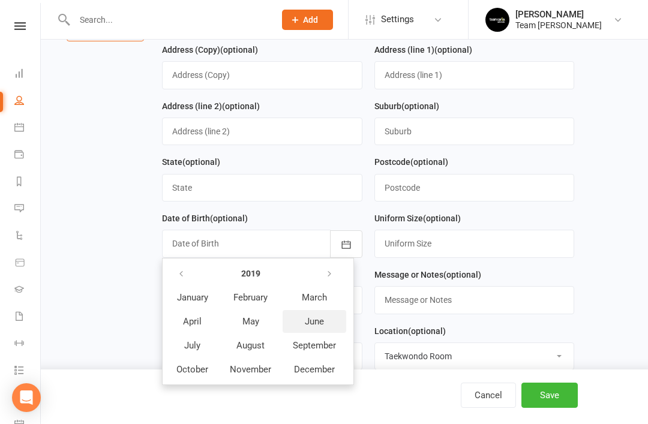
click at [315, 324] on span "June" at bounding box center [314, 321] width 19 height 11
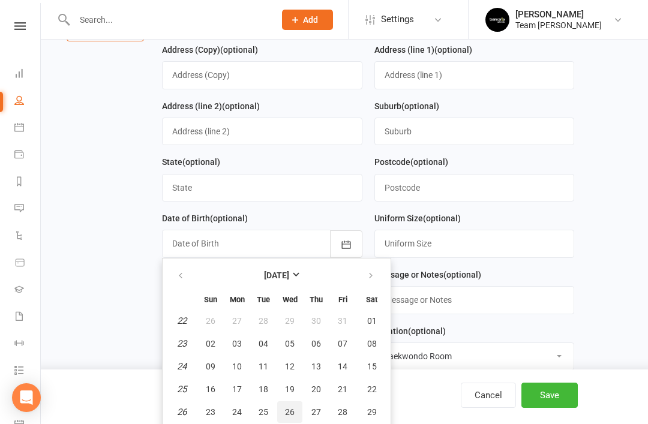
click at [293, 413] on span "26" at bounding box center [290, 412] width 10 height 10
type input "26 Jun 2019"
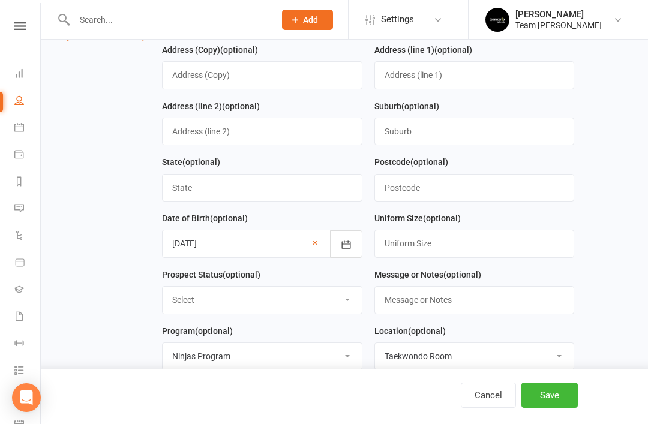
click at [310, 308] on select "Select Open Closed Website Lead Term Follow Up Waiting List Re-Target Funnel 1s…" at bounding box center [262, 300] width 199 height 26
select select "Open"
click at [312, 367] on select "Select Taekinda Program Ninjas Program Warriors Program Juniors Program Adults …" at bounding box center [262, 356] width 199 height 26
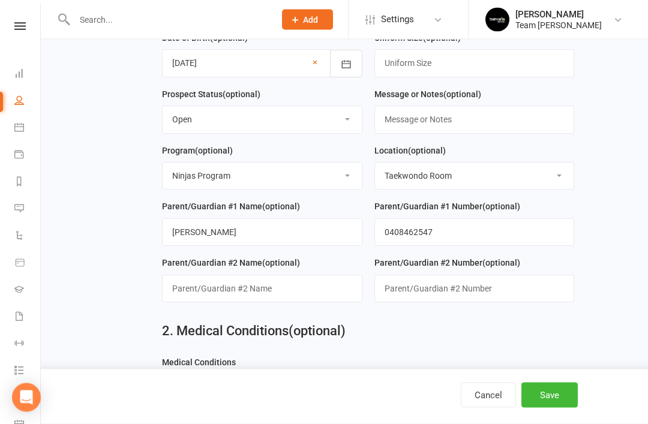
scroll to position [386, 0]
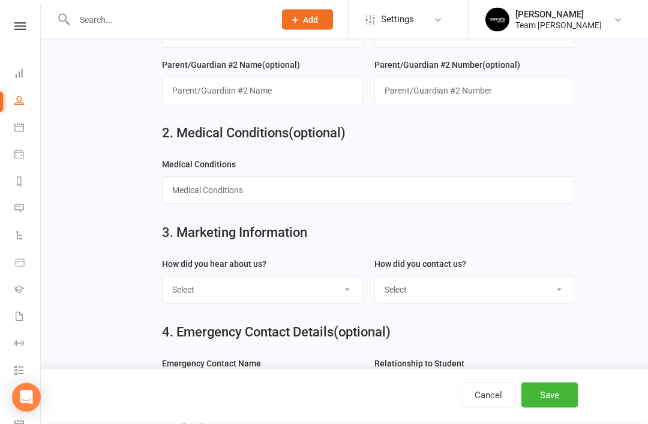
click at [337, 297] on select "Select Google Website Facebook Marketing Instagram Word of mouth Location Signa…" at bounding box center [262, 290] width 199 height 26
select select "Google"
click at [504, 298] on select "Select 1800 Team Carlo Website Email Team Carlo Location Mobile Facebook Ad Cam…" at bounding box center [474, 290] width 199 height 26
select select "1800 Team Carlo"
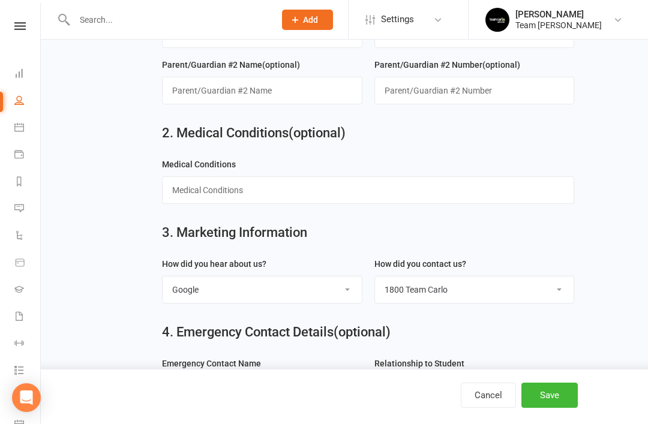
click at [542, 408] on button "Save" at bounding box center [550, 395] width 56 height 25
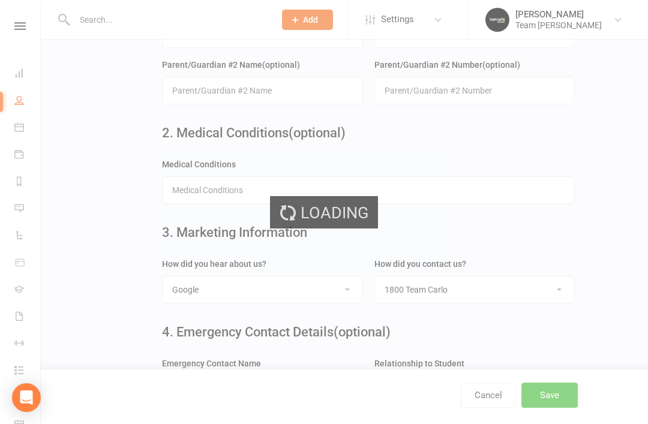
scroll to position [0, 0]
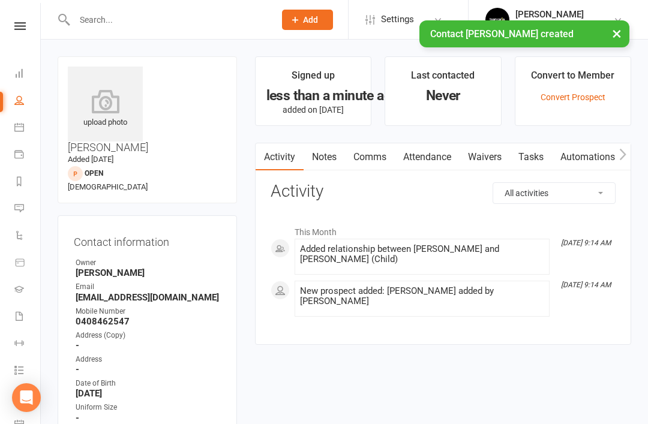
click at [20, 131] on icon at bounding box center [19, 127] width 10 height 10
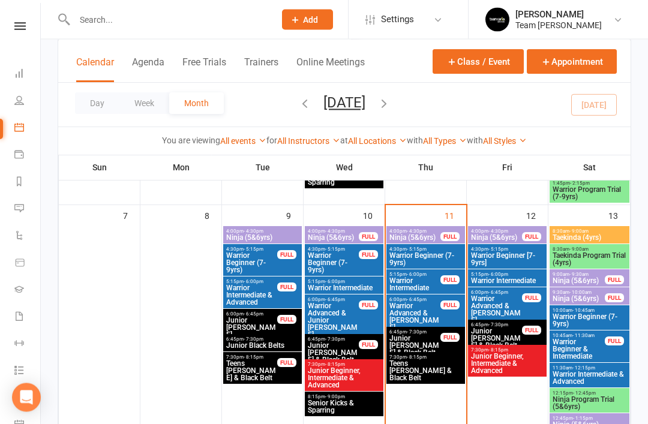
click at [595, 401] on span "Ninja Program Trial (5&6yrs)" at bounding box center [589, 404] width 75 height 14
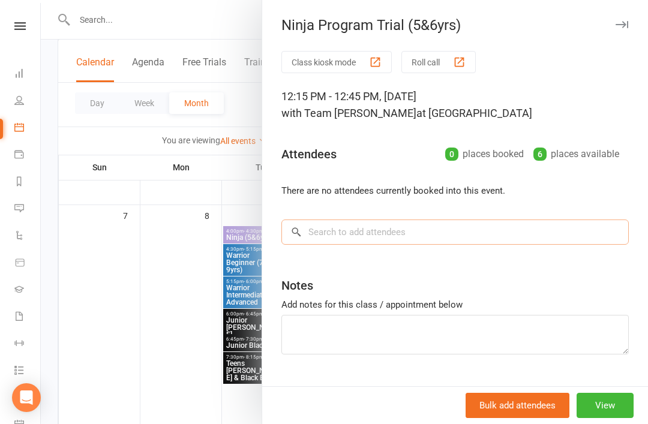
click at [431, 236] on input "search" at bounding box center [454, 232] width 347 height 25
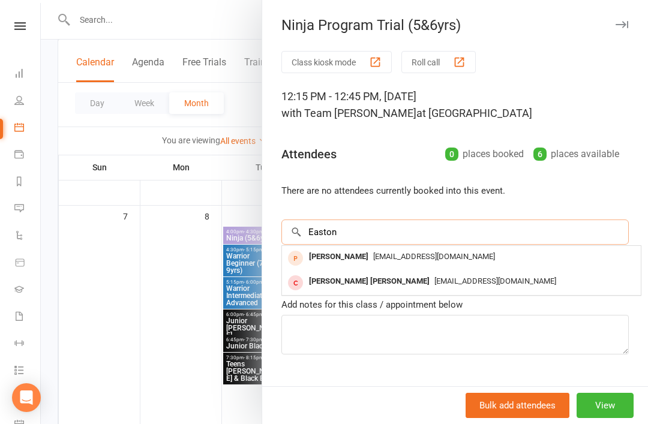
type input "Easton"
click at [351, 256] on div "Easton Annetta" at bounding box center [338, 256] width 69 height 17
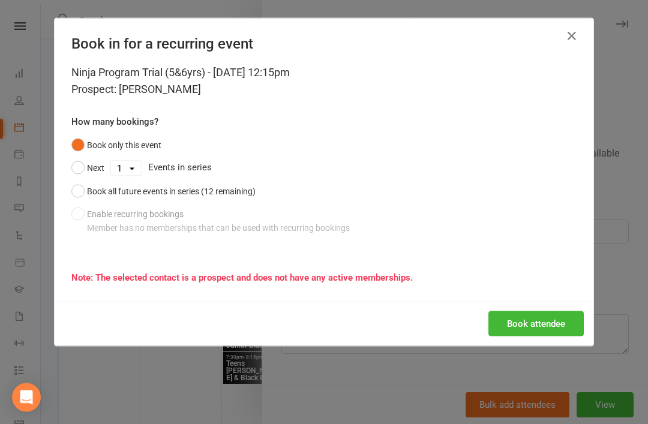
click at [534, 326] on button "Book attendee" at bounding box center [536, 323] width 95 height 25
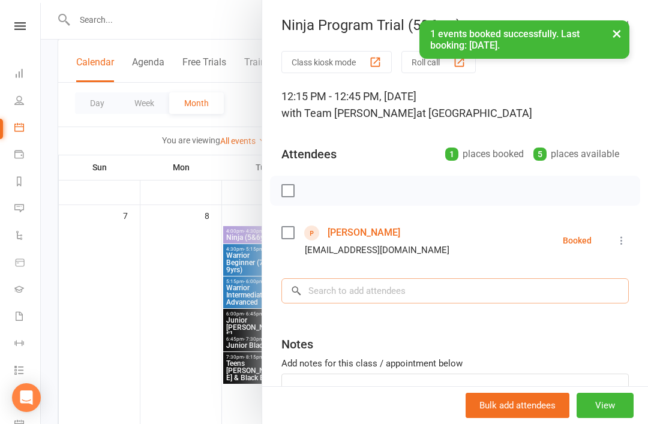
click at [407, 295] on input "search" at bounding box center [454, 290] width 347 height 25
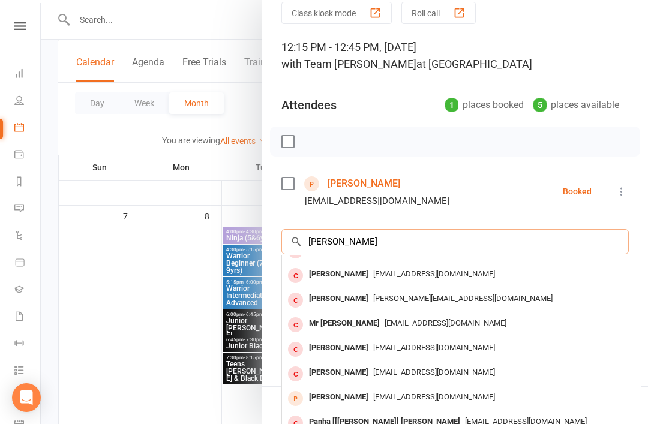
scroll to position [49, 0]
type input "Joel"
click at [331, 400] on div "Joel Annetta" at bounding box center [338, 397] width 69 height 17
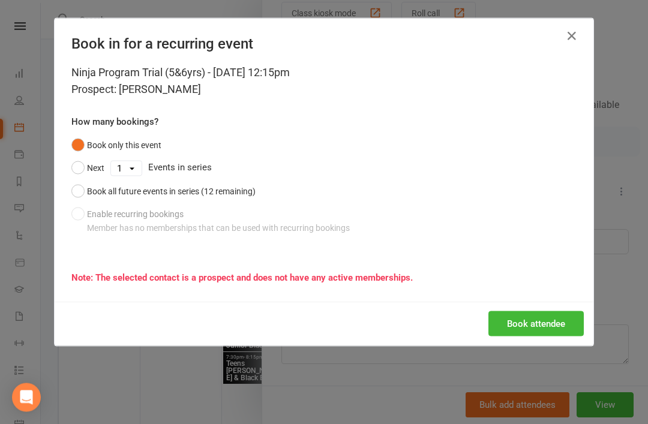
click at [533, 325] on button "Book attendee" at bounding box center [536, 323] width 95 height 25
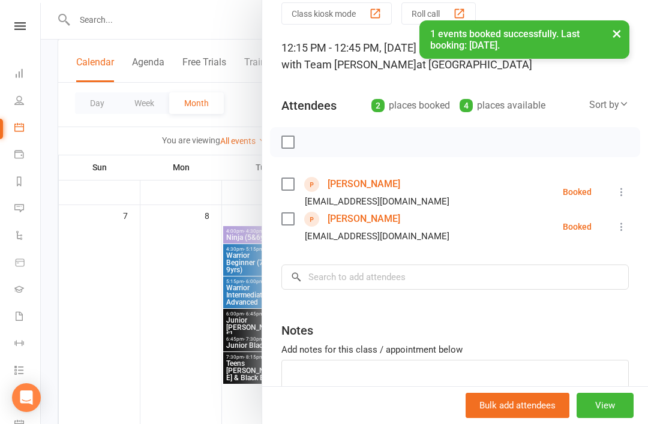
click at [378, 188] on link "Easton Annetta" at bounding box center [364, 184] width 73 height 19
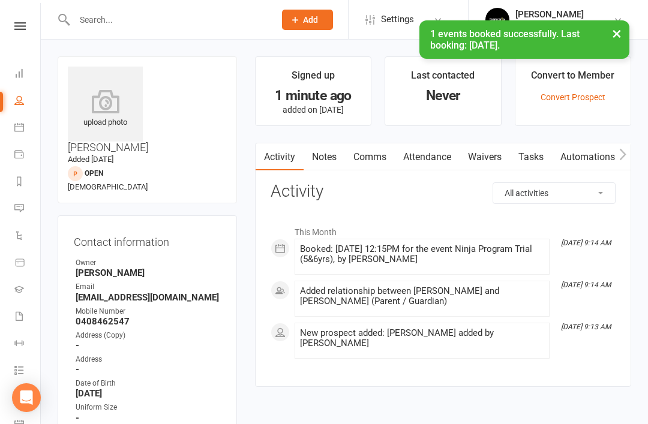
click at [332, 157] on link "Notes" at bounding box center [324, 157] width 41 height 28
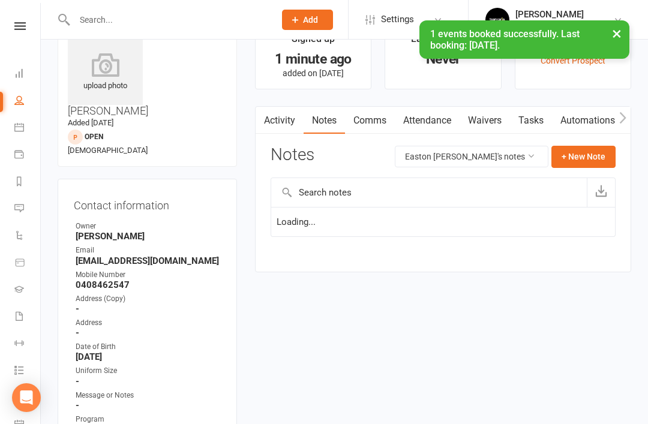
scroll to position [38, 0]
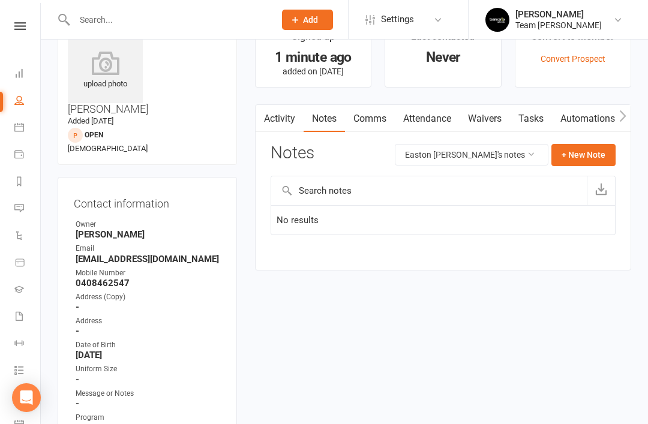
click at [592, 151] on button "+ New Note" at bounding box center [584, 155] width 64 height 22
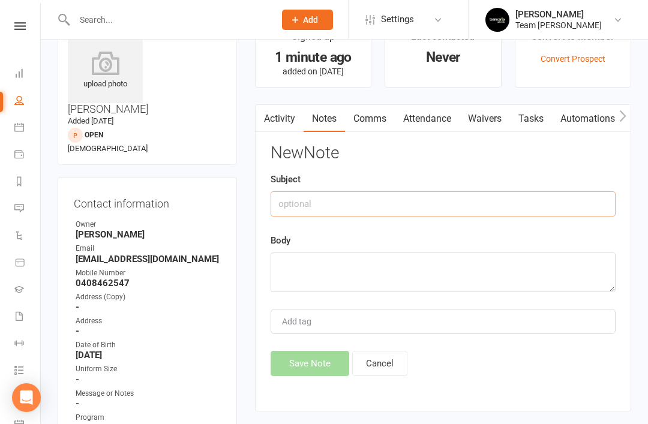
click at [398, 205] on input "text" at bounding box center [443, 203] width 345 height 25
type input "Prospect notes"
click at [331, 274] on textarea at bounding box center [443, 273] width 345 height 40
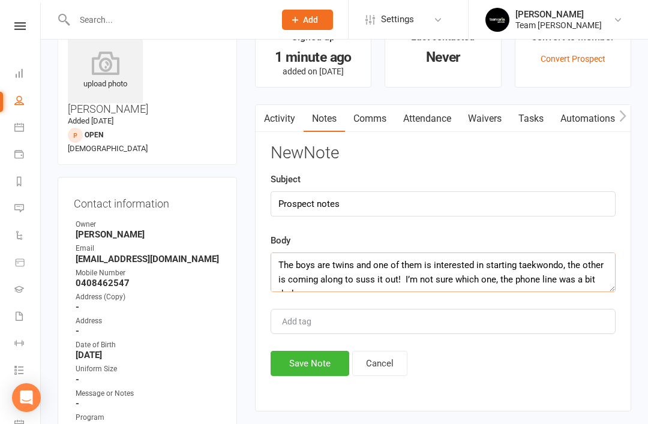
scroll to position [8, 0]
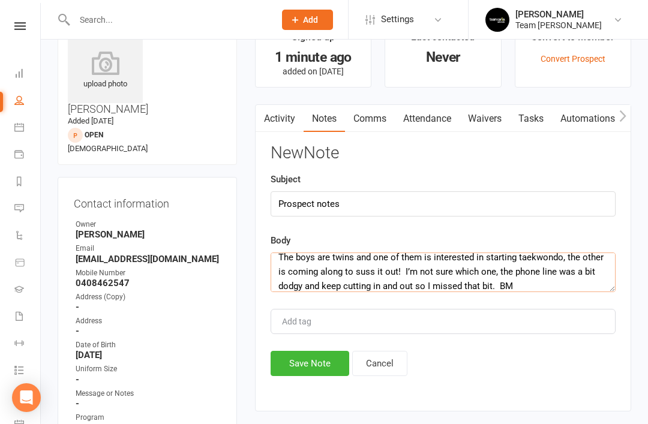
type textarea "The boys are twins and one of them is interested in starting taekwondo, the oth…"
click at [311, 368] on button "Save Note" at bounding box center [310, 363] width 79 height 25
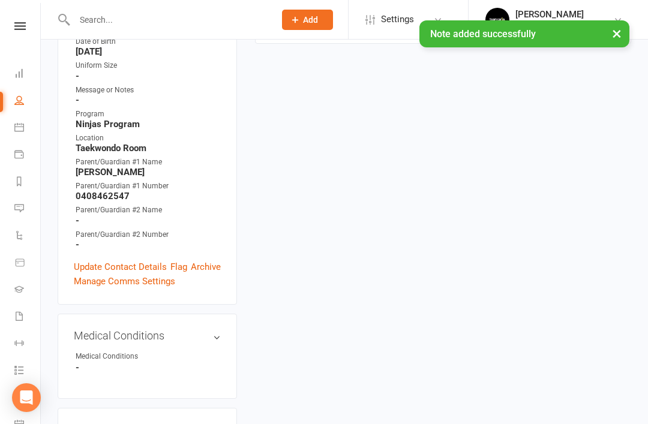
scroll to position [372, 0]
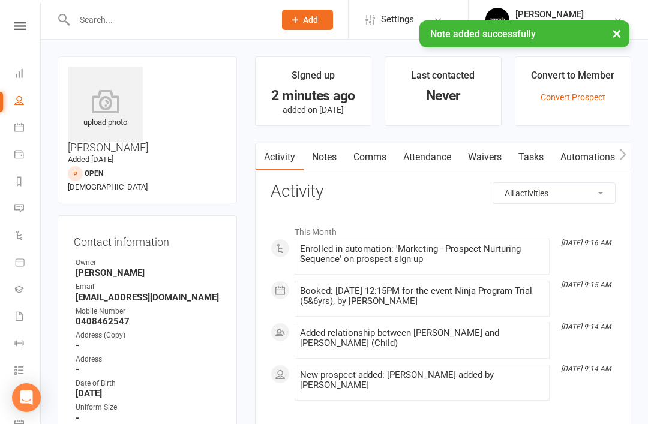
click at [331, 155] on link "Notes" at bounding box center [324, 157] width 41 height 28
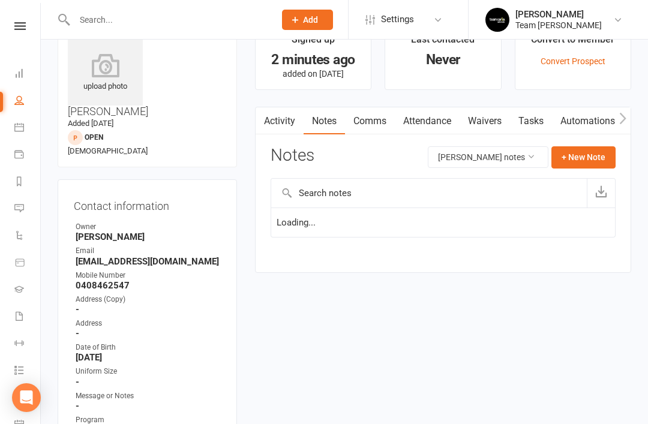
scroll to position [38, 0]
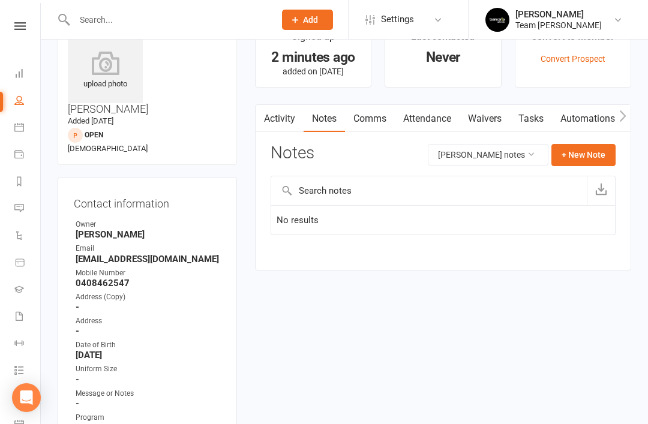
click at [591, 150] on button "+ New Note" at bounding box center [584, 155] width 64 height 22
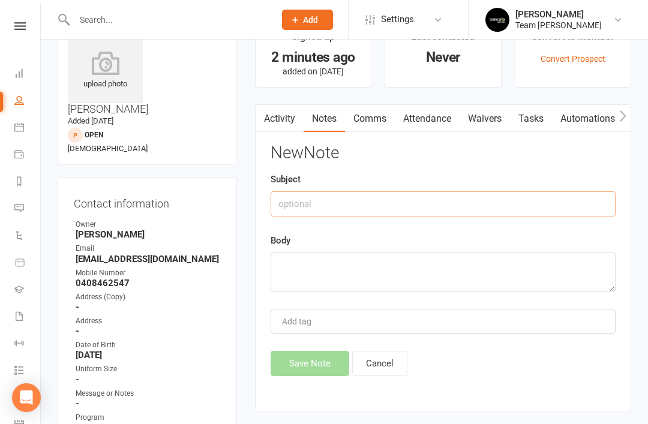
click at [387, 209] on input "text" at bounding box center [443, 203] width 345 height 25
type input "Prospect notes"
click at [335, 269] on textarea at bounding box center [443, 273] width 345 height 40
paste textarea "The boys are twins and one of them is interested in starting taekwondo, the oth…"
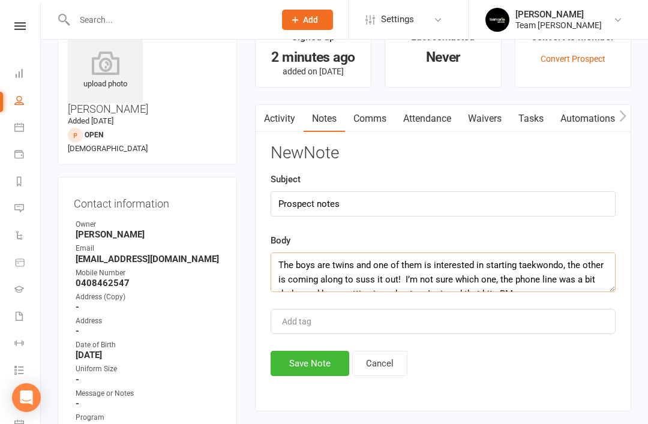
scroll to position [8, 0]
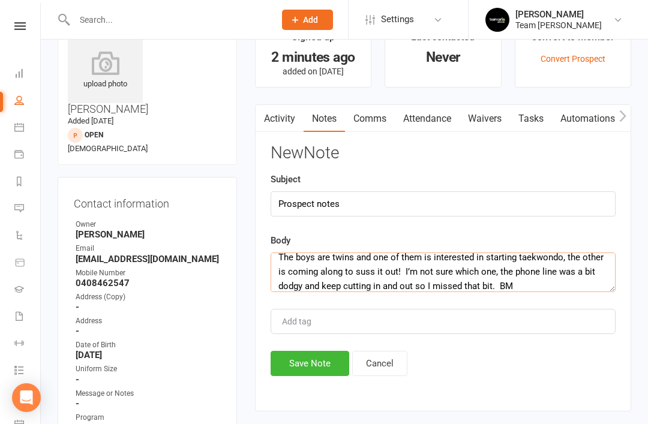
type textarea "The boys are twins and one of them is interested in starting taekwondo, the oth…"
click at [312, 365] on button "Save Note" at bounding box center [310, 363] width 79 height 25
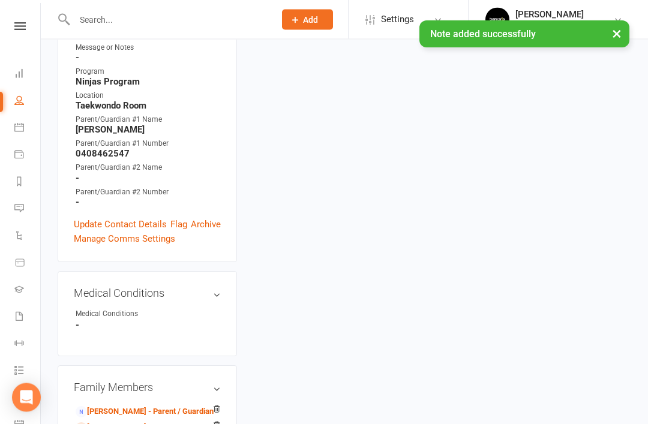
scroll to position [385, 0]
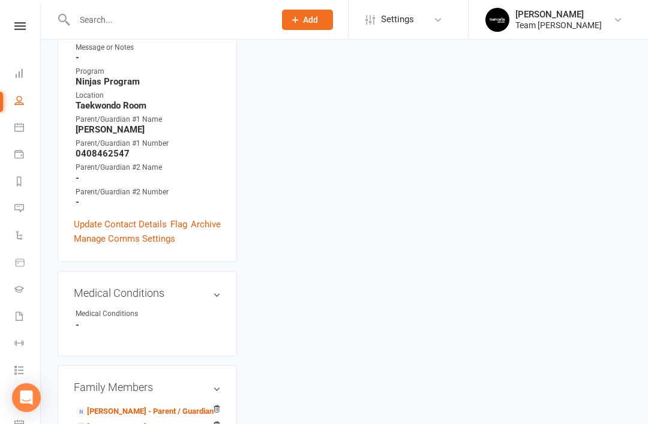
click at [149, 406] on link "Mel Annetta - Parent / Guardian" at bounding box center [145, 412] width 138 height 13
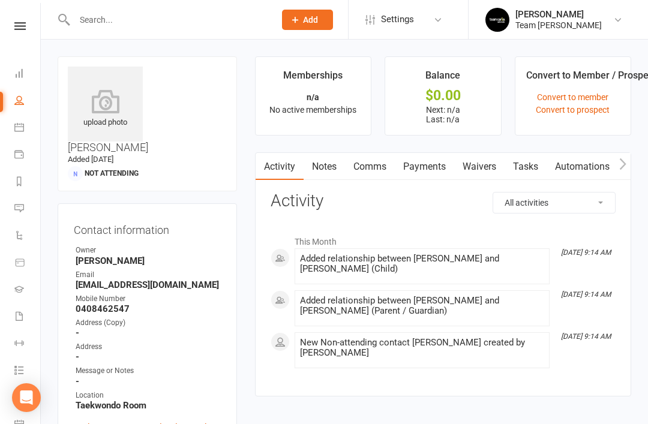
click at [492, 172] on link "Waivers" at bounding box center [479, 167] width 50 height 28
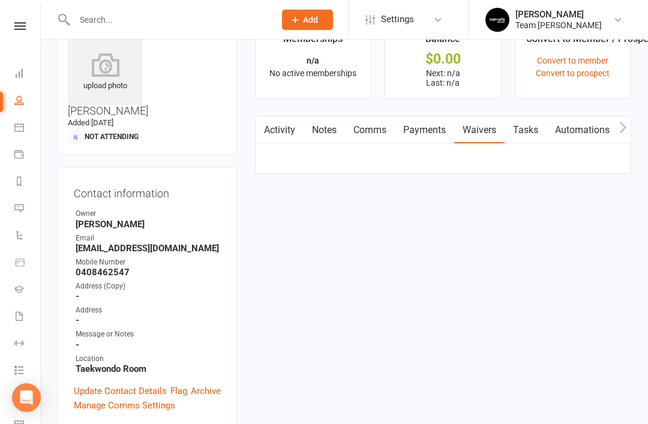
scroll to position [38, 0]
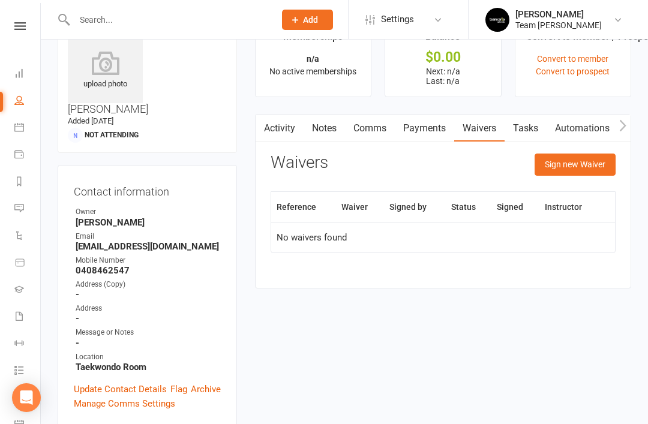
click at [571, 164] on button "Sign new Waiver" at bounding box center [575, 165] width 81 height 22
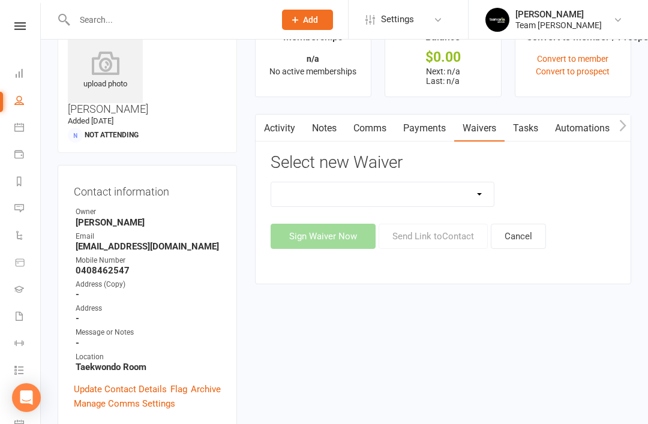
click at [473, 197] on select "Family Program Combination Member Waiver (3+ Family Members) Family Program Com…" at bounding box center [382, 194] width 223 height 24
select select "1515"
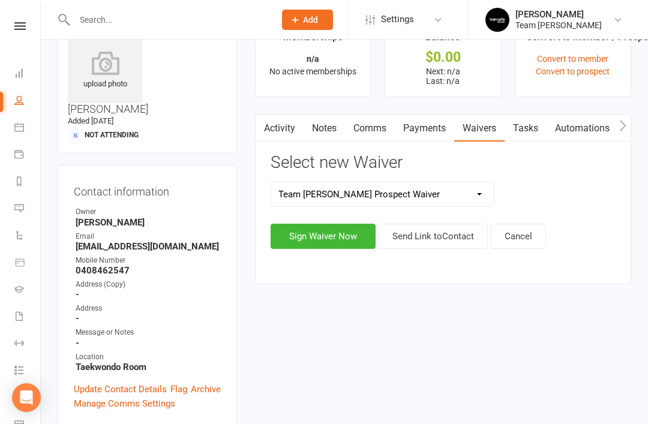
click at [430, 232] on button "Send Link to Contact" at bounding box center [433, 236] width 109 height 25
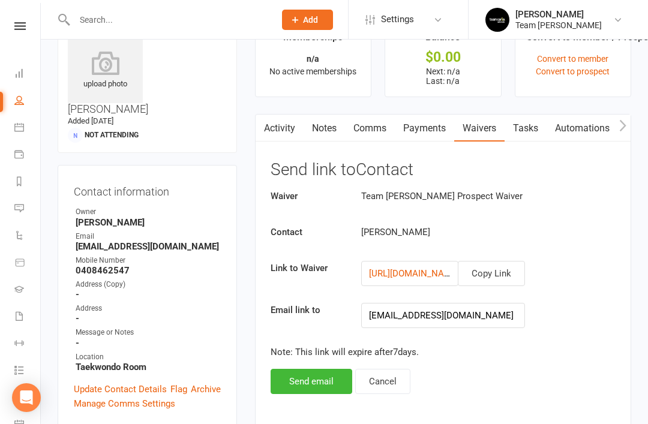
click at [307, 385] on button "Send email" at bounding box center [312, 381] width 82 height 25
